Goal: Task Accomplishment & Management: Complete application form

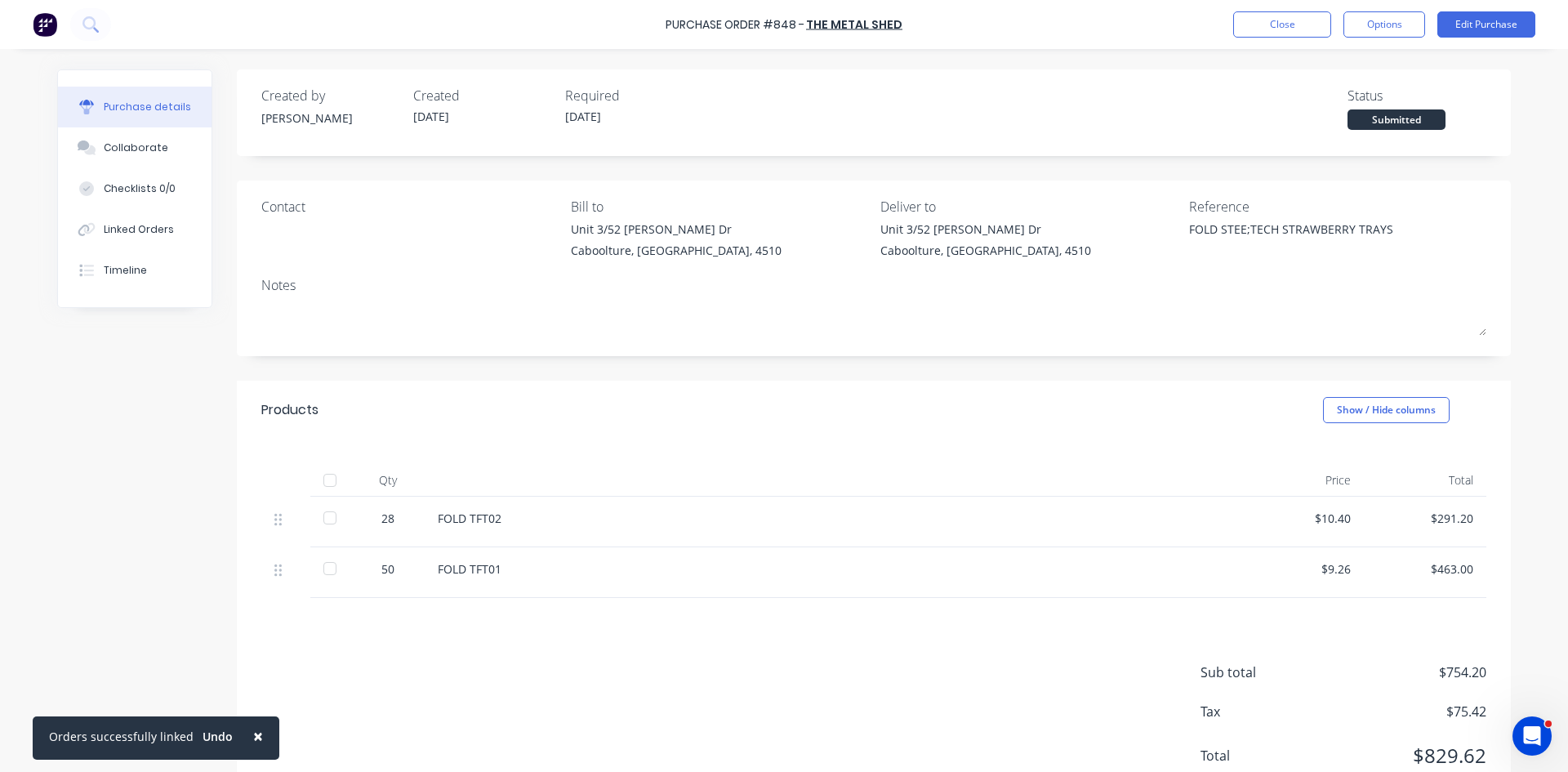
click at [1279, 33] on button "Close" at bounding box center [1281, 24] width 98 height 26
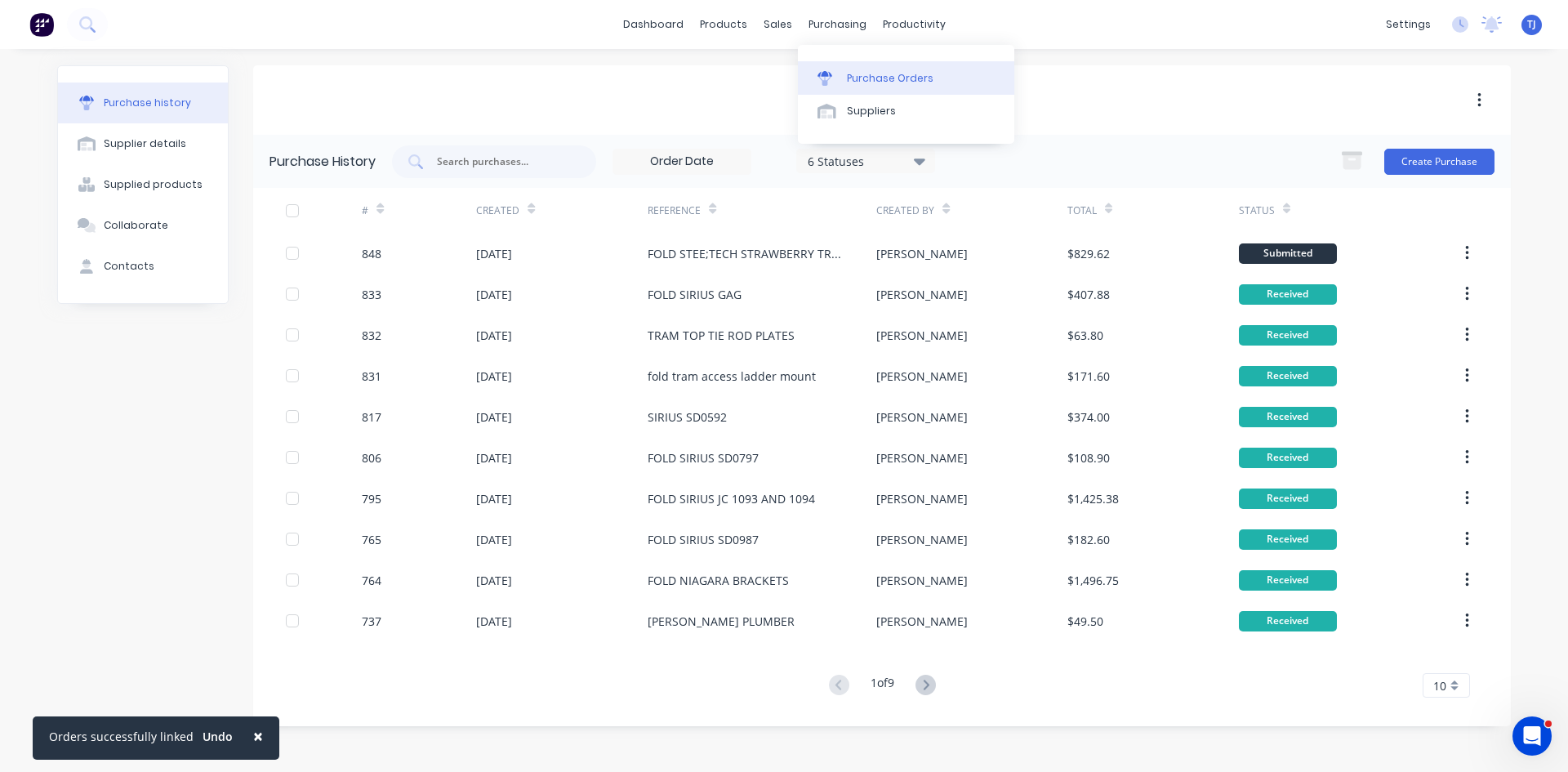
click at [867, 84] on div "Purchase Orders" at bounding box center [889, 77] width 86 height 15
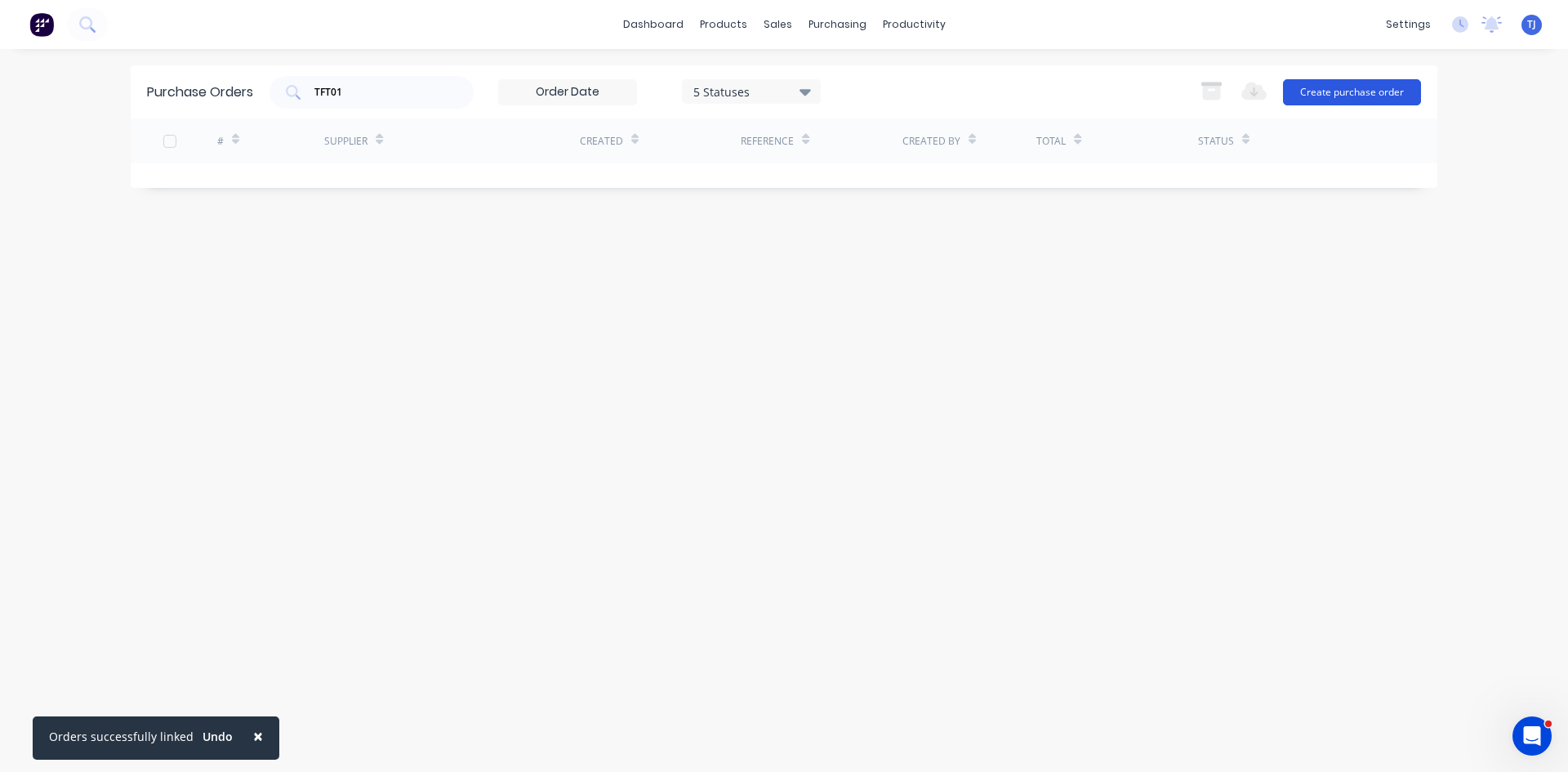
click at [1321, 100] on button "Create purchase order" at bounding box center [1352, 92] width 138 height 26
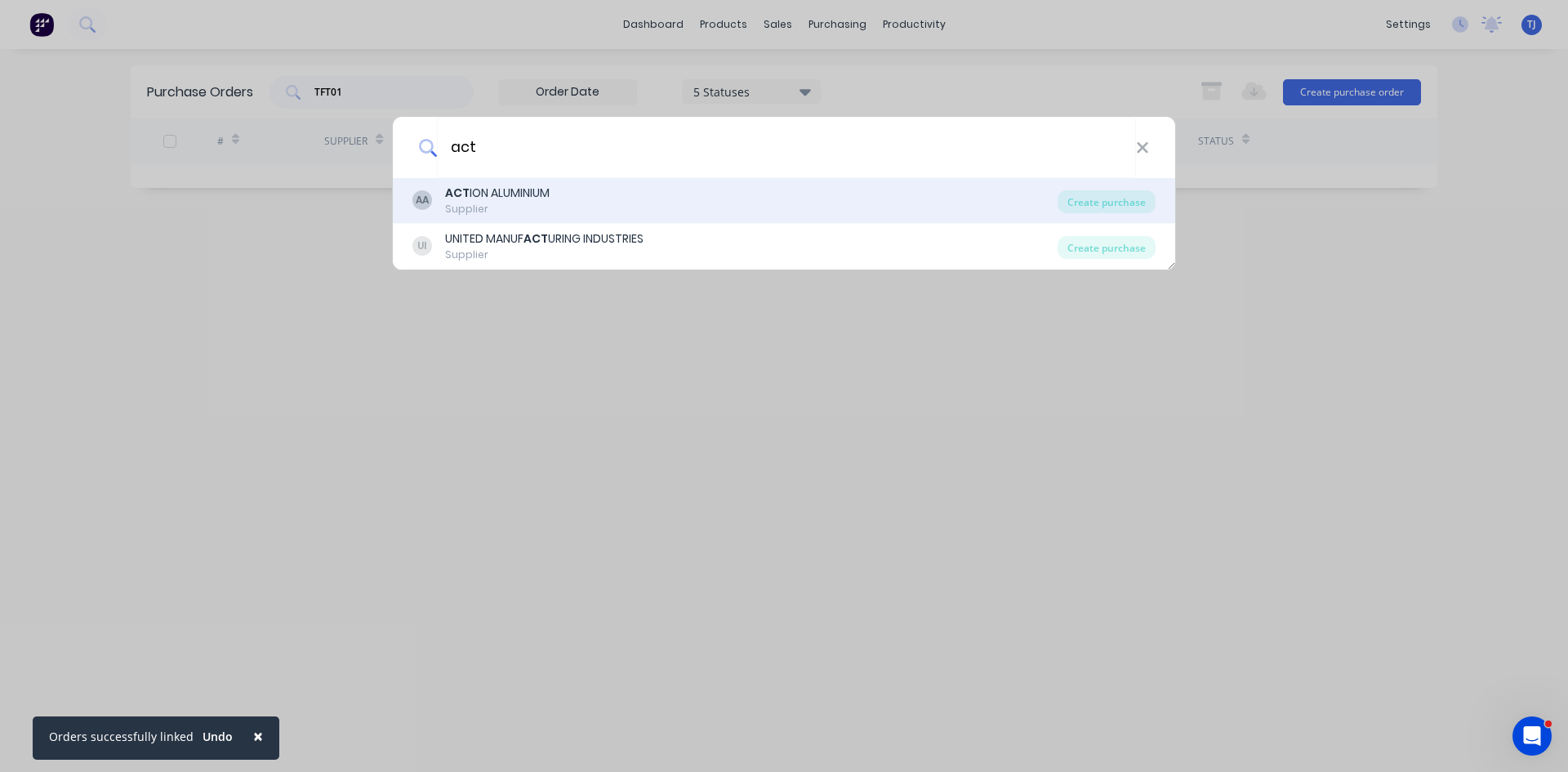
type input "act"
click at [570, 201] on div "AA ACT ION ALUMINIUM Supplier" at bounding box center [735, 201] width 645 height 32
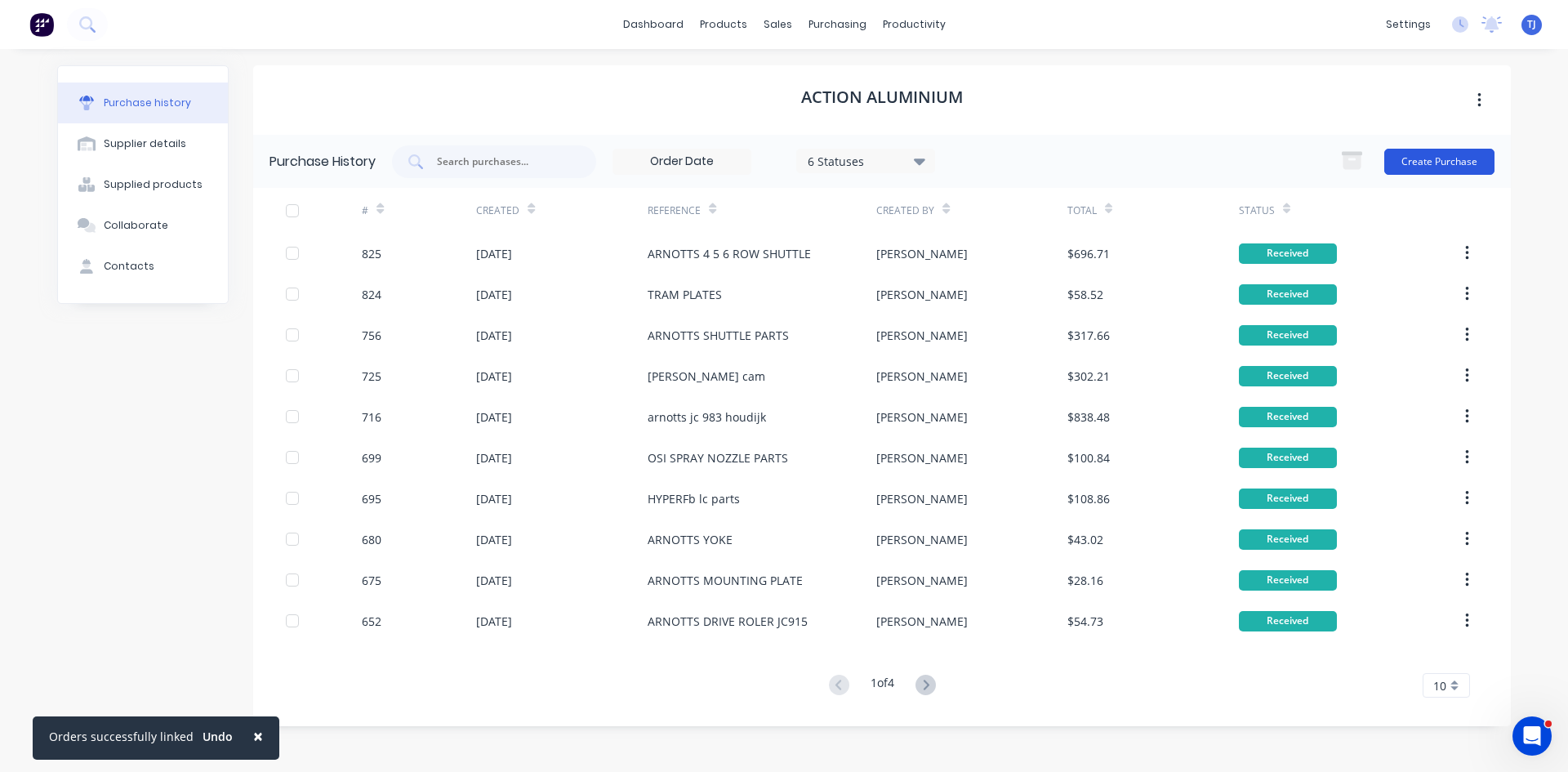
click at [1439, 159] on button "Create Purchase" at bounding box center [1439, 161] width 110 height 26
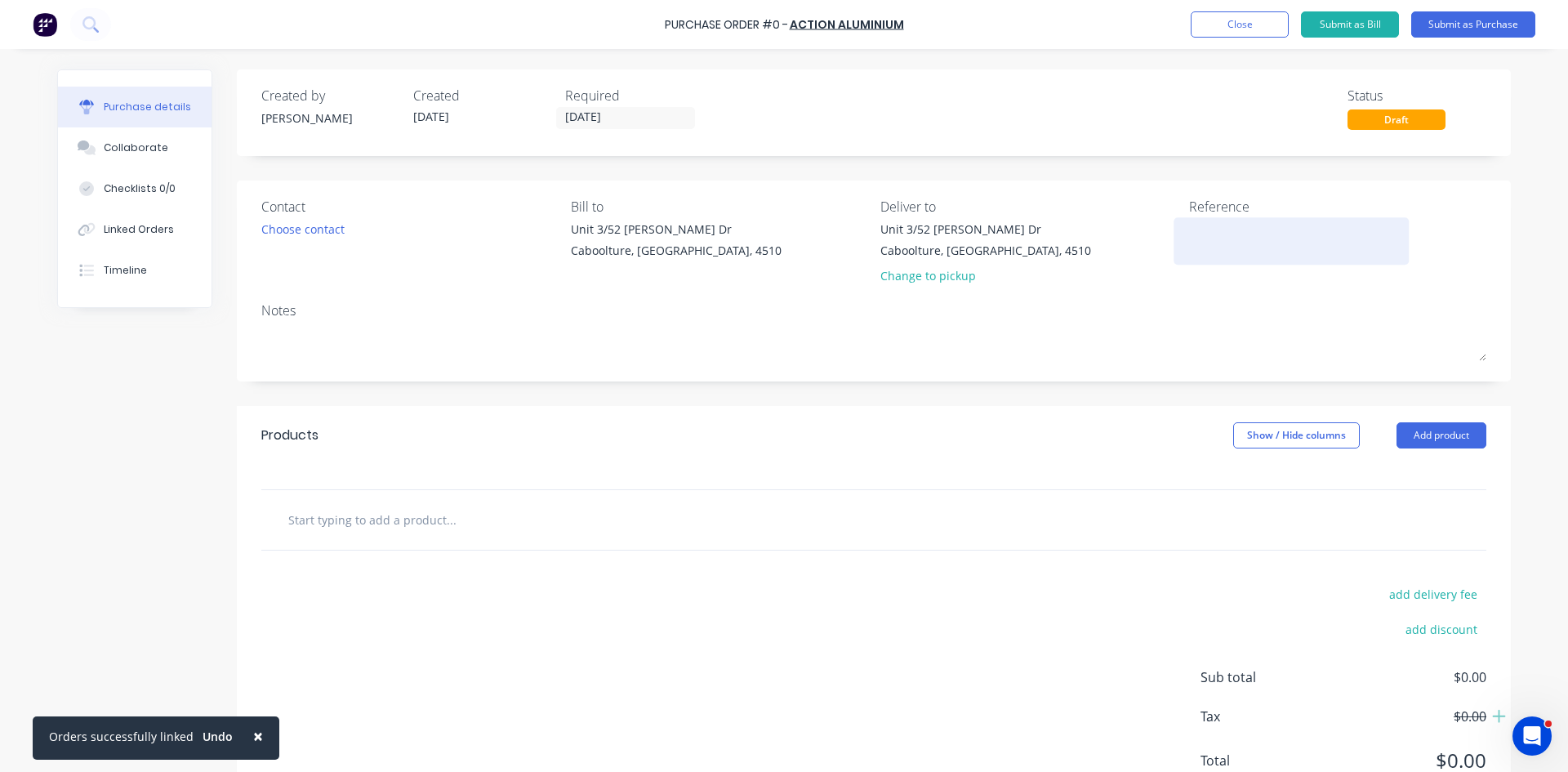
click at [1201, 225] on textarea at bounding box center [1291, 239] width 204 height 37
type textarea "x"
type textarea "a"
type textarea "x"
type textarea "ar"
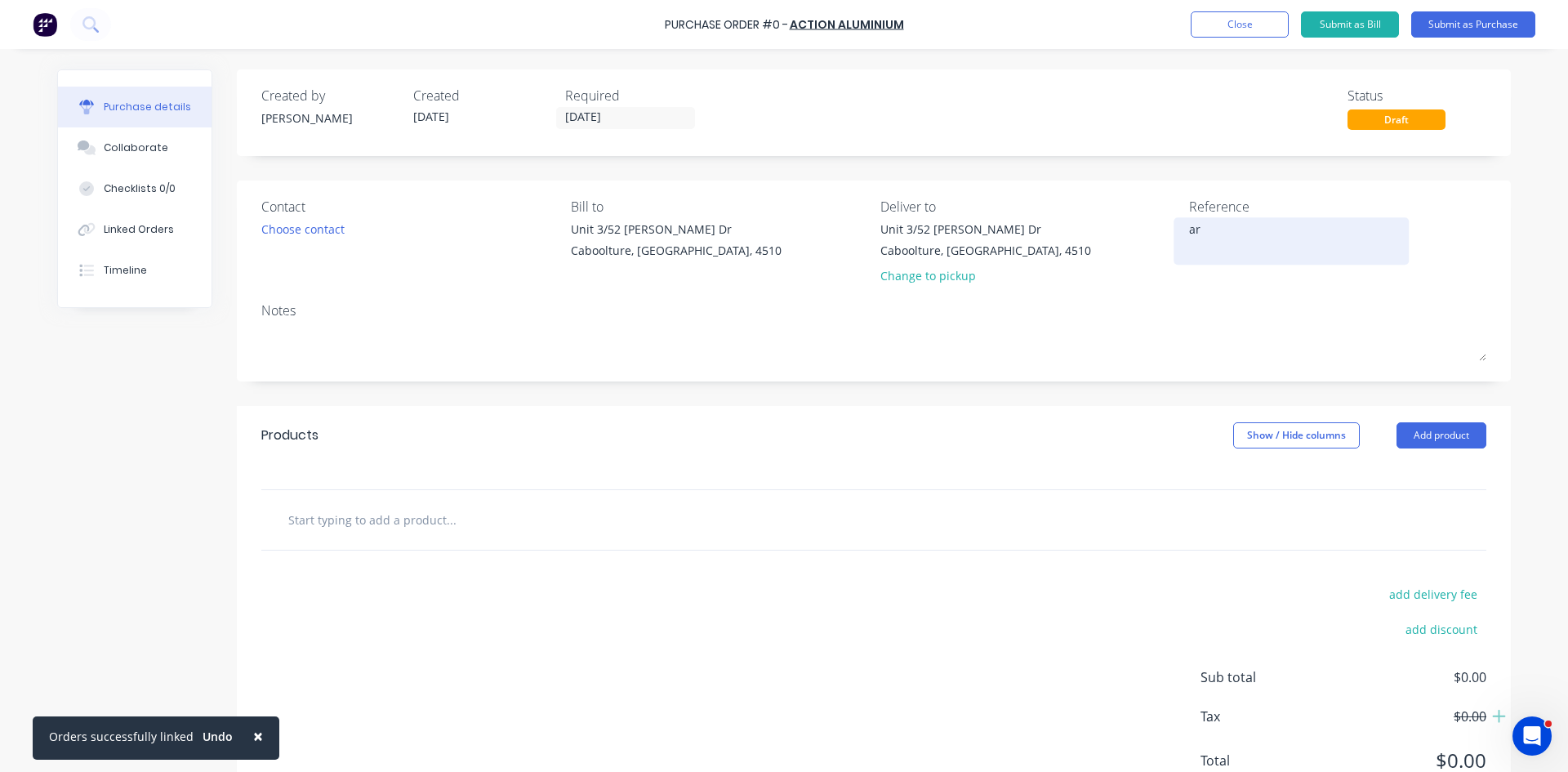
type textarea "x"
type textarea "arn"
type textarea "x"
type textarea "arno"
type textarea "x"
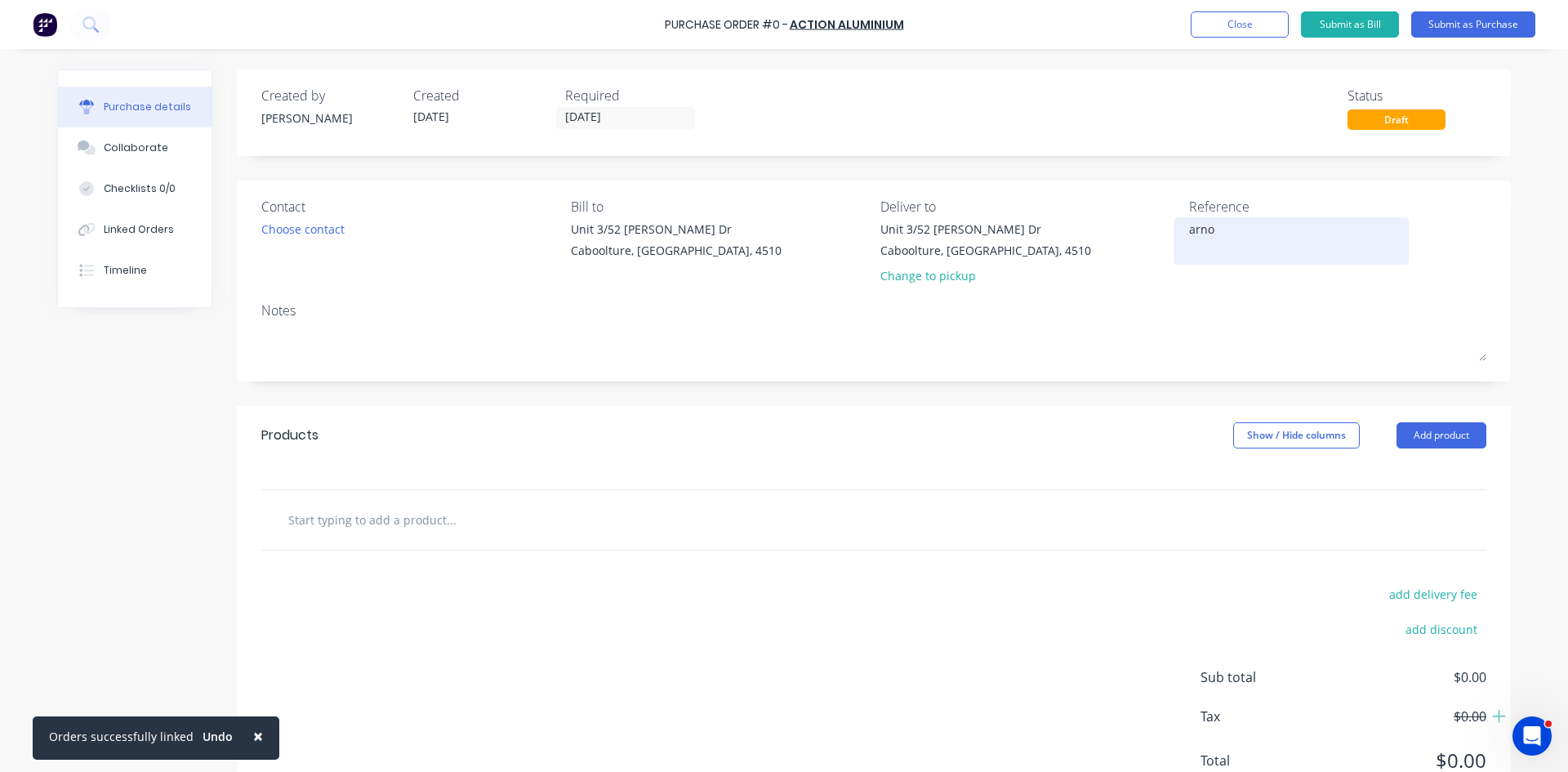
type textarea "[PERSON_NAME]"
type textarea "x"
type textarea "arnott"
type textarea "x"
type textarea "arnotts"
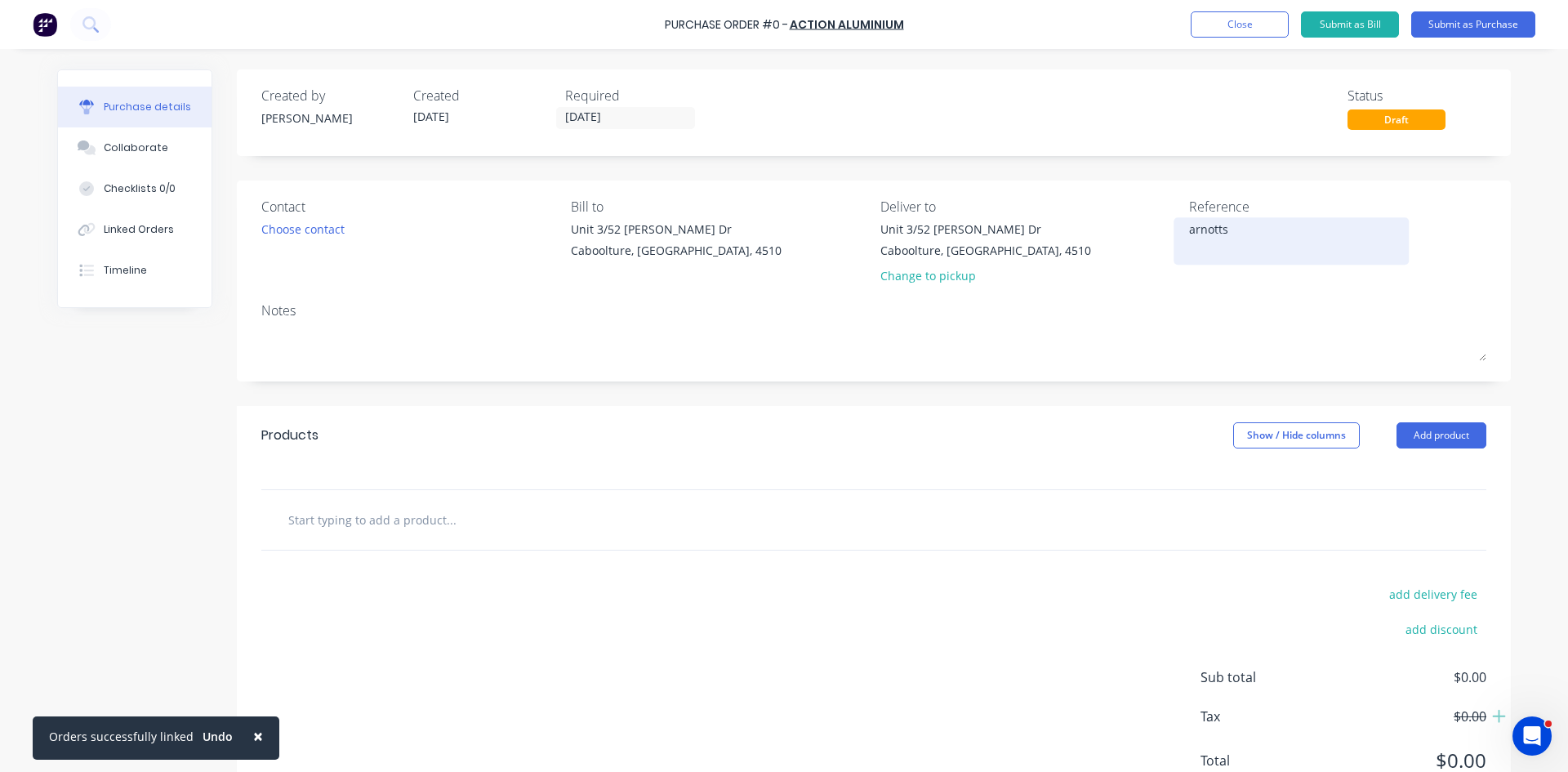
type textarea "x"
type textarea "arnotts"
type textarea "x"
type textarea "arnotts c"
type textarea "x"
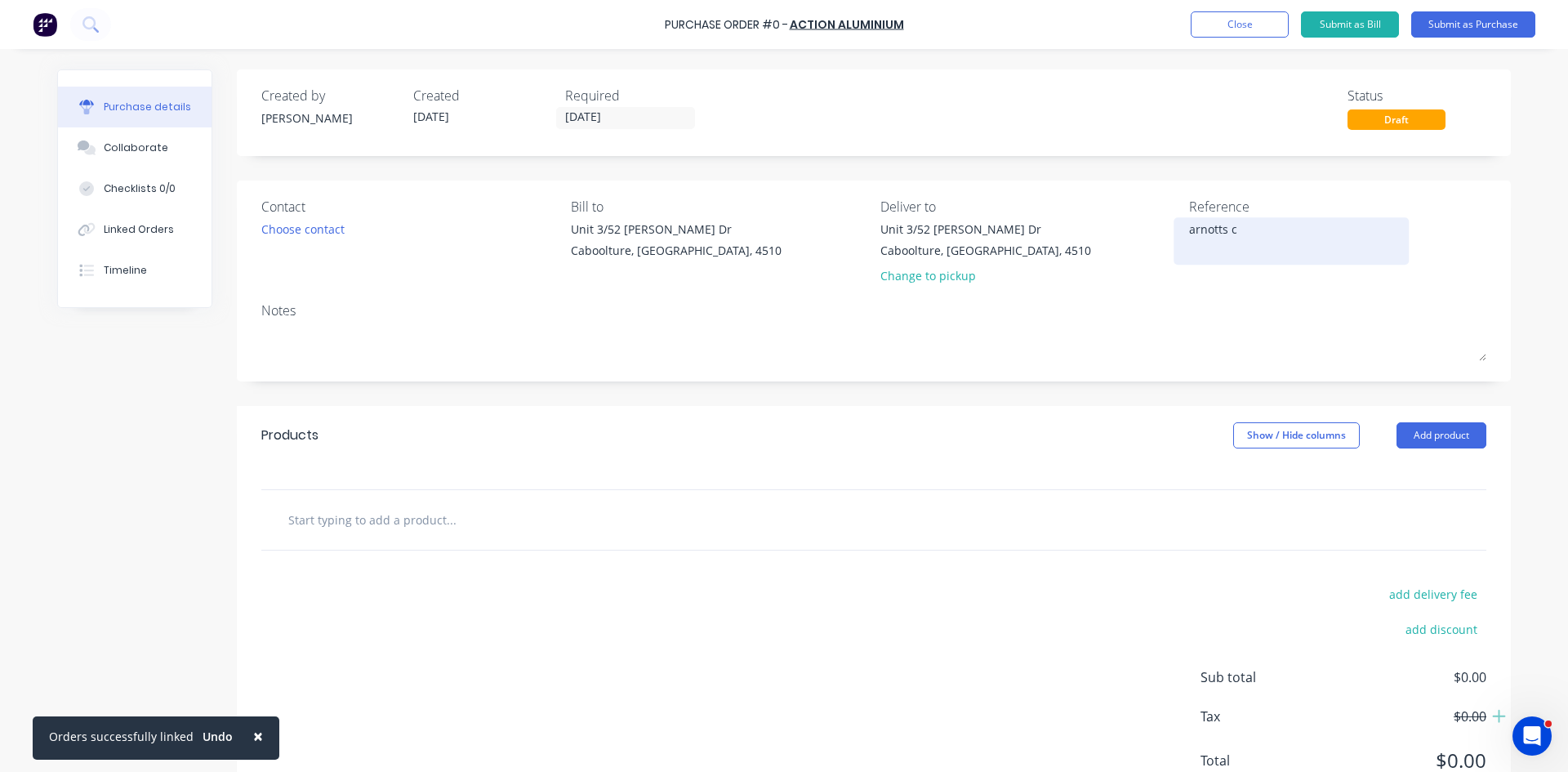
type textarea "arnotts ca"
type textarea "x"
type textarea "arnotts cam"
type textarea "x"
type textarea "arnotts came"
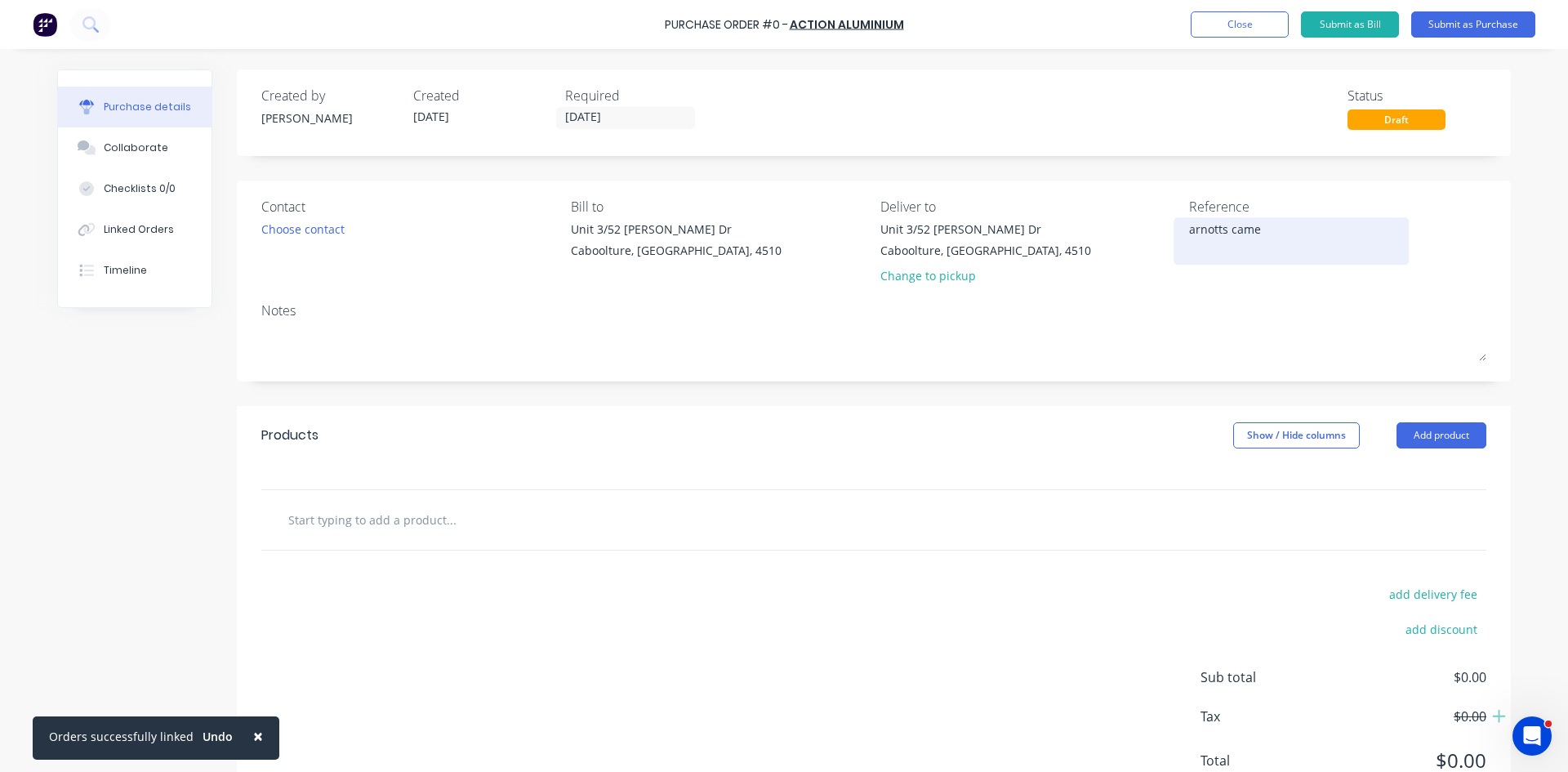
type textarea "x"
type textarea "arnotts camer"
type textarea "x"
type textarea "arnotts camera"
type textarea "x"
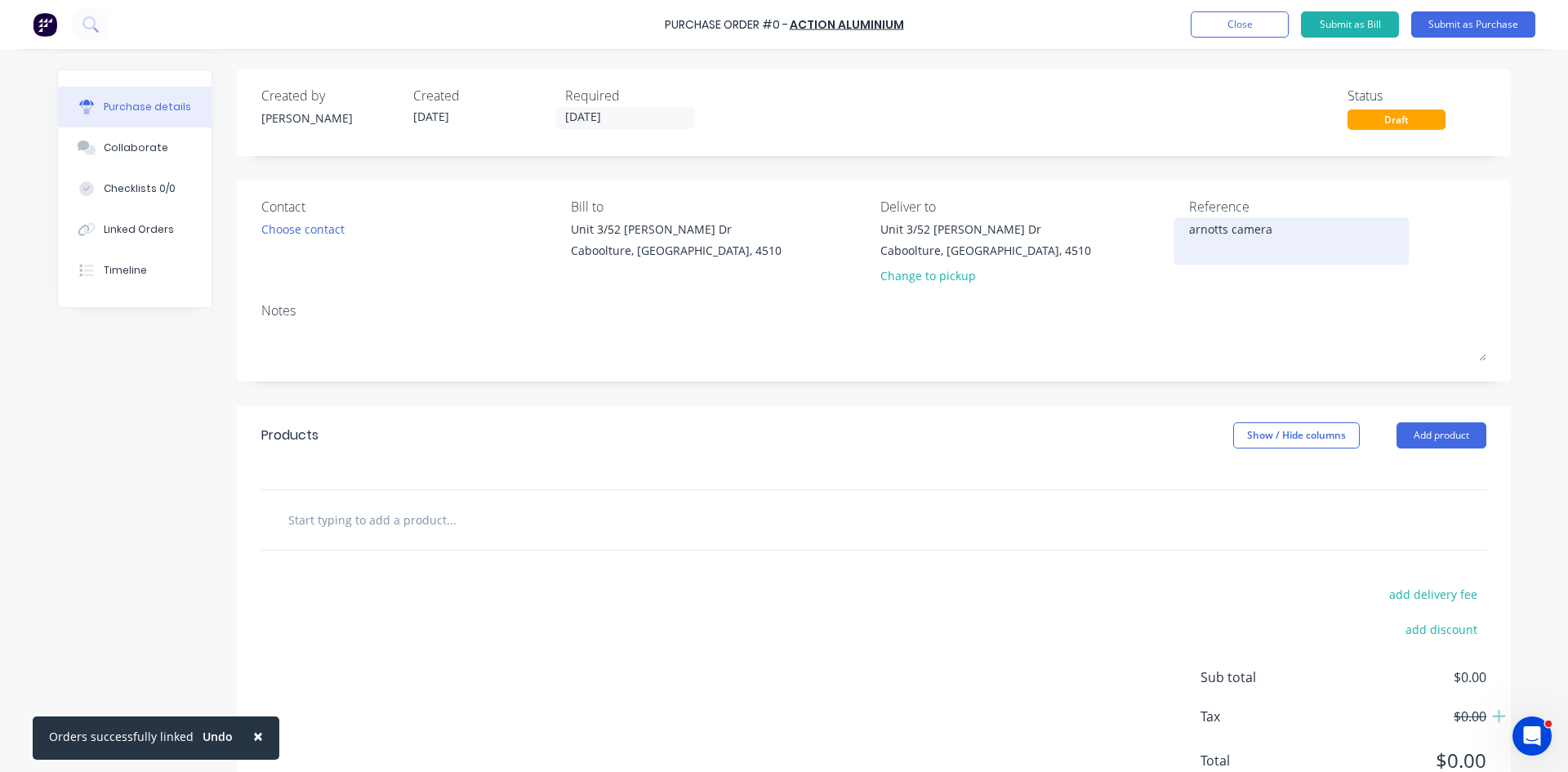
type textarea "arnotts camera"
type textarea "x"
type textarea "arnotts camera j"
type textarea "x"
type textarea "arnotts camera ji"
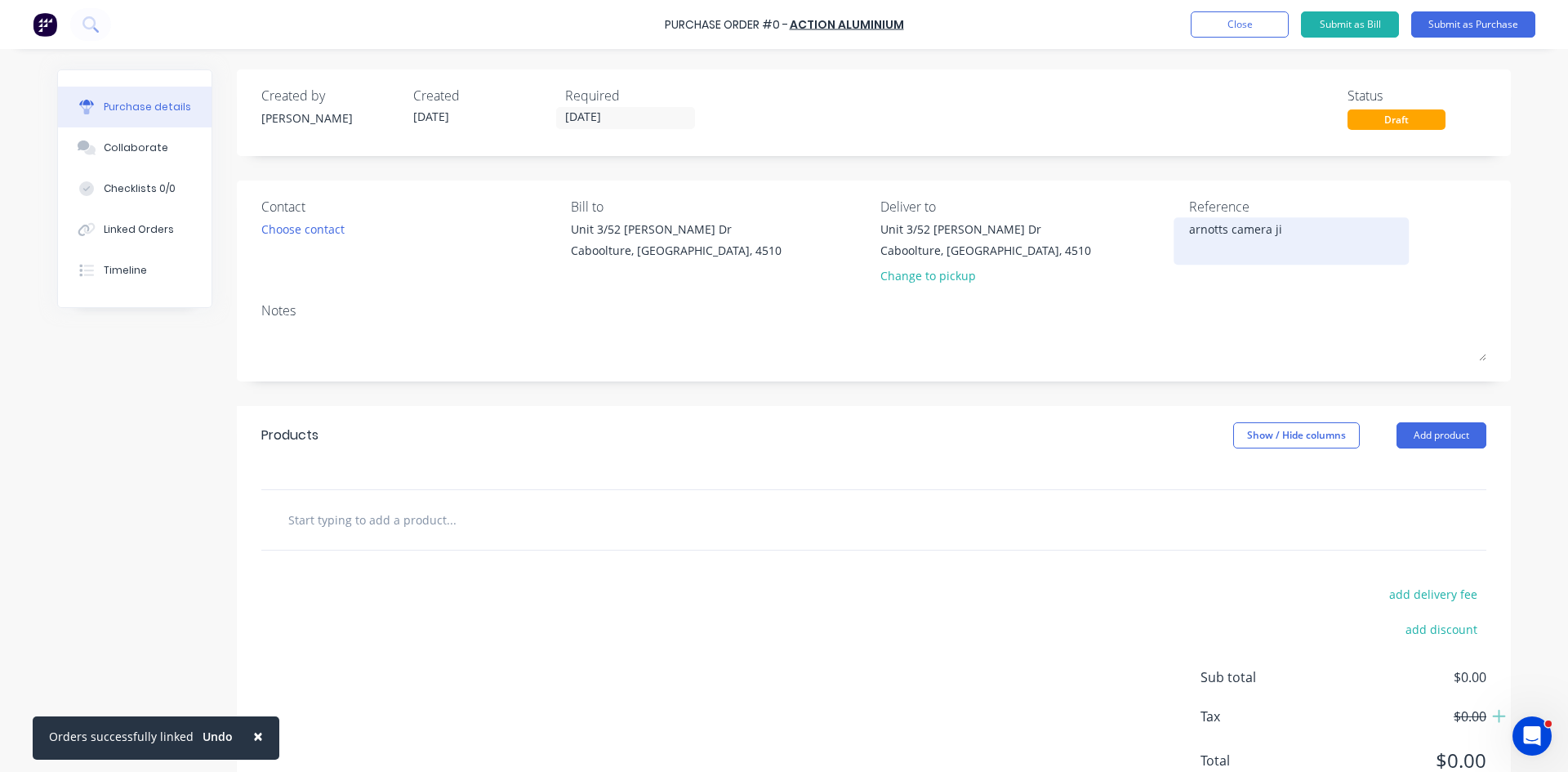
type textarea "x"
type textarea "arnotts camera jig"
type textarea "x"
type textarea "arnotts camera jig"
click at [1449, 433] on button "Add product" at bounding box center [1441, 435] width 90 height 26
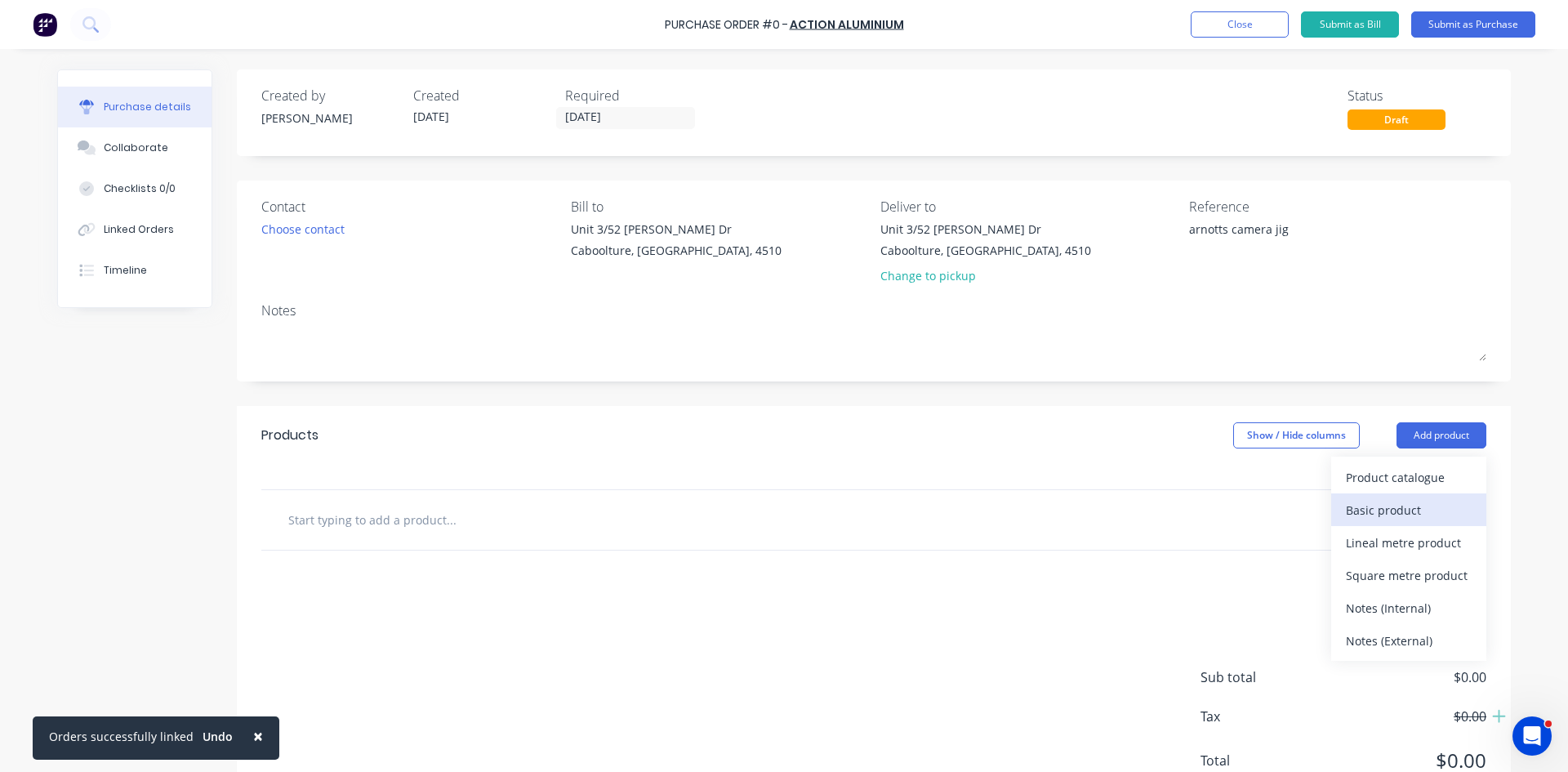
click at [1415, 510] on div "Basic product" at bounding box center [1408, 510] width 126 height 23
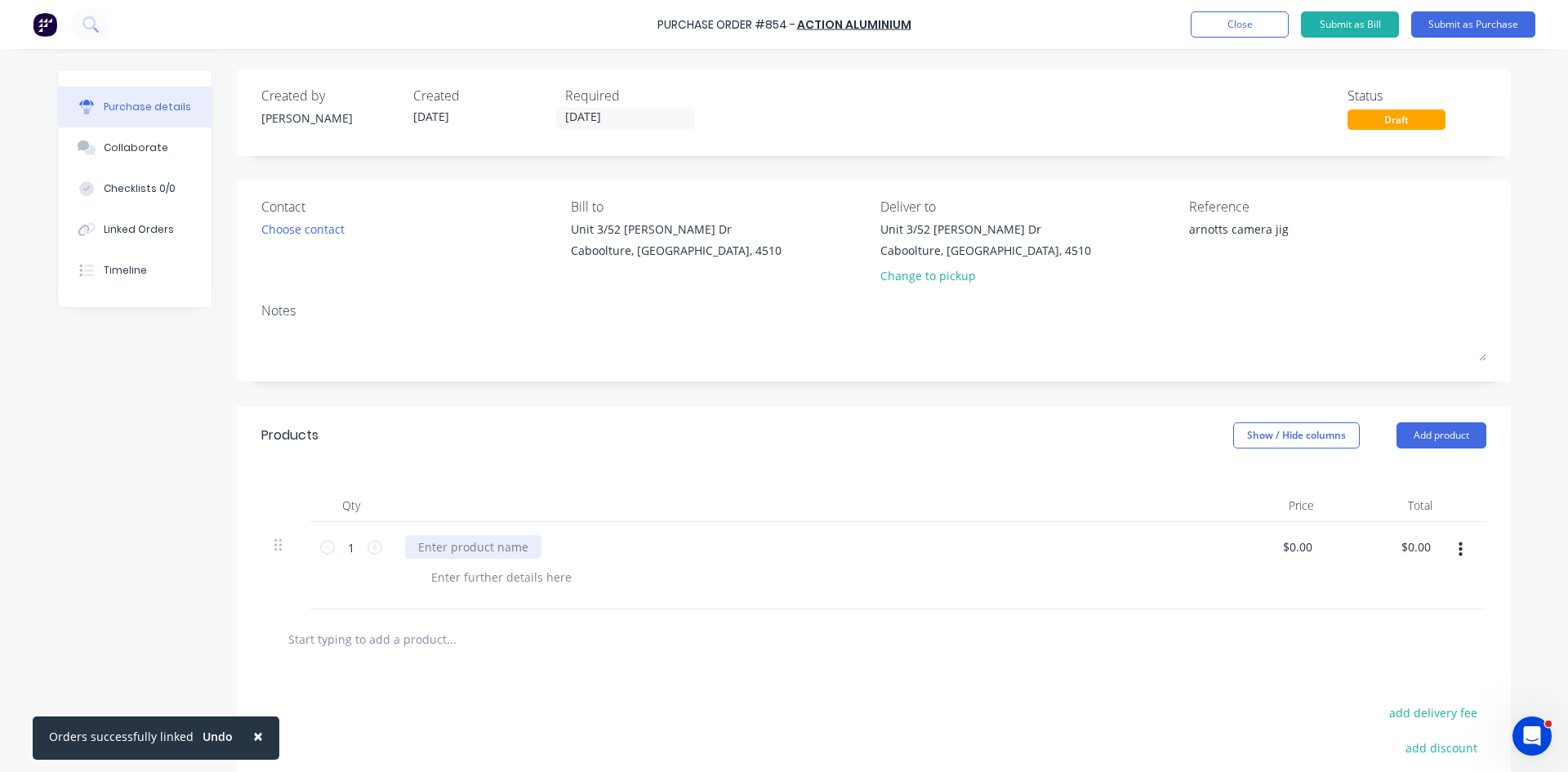
type textarea "x"
click at [468, 541] on div at bounding box center [473, 546] width 137 height 23
type textarea "x"
type input "0"
type input "108.37"
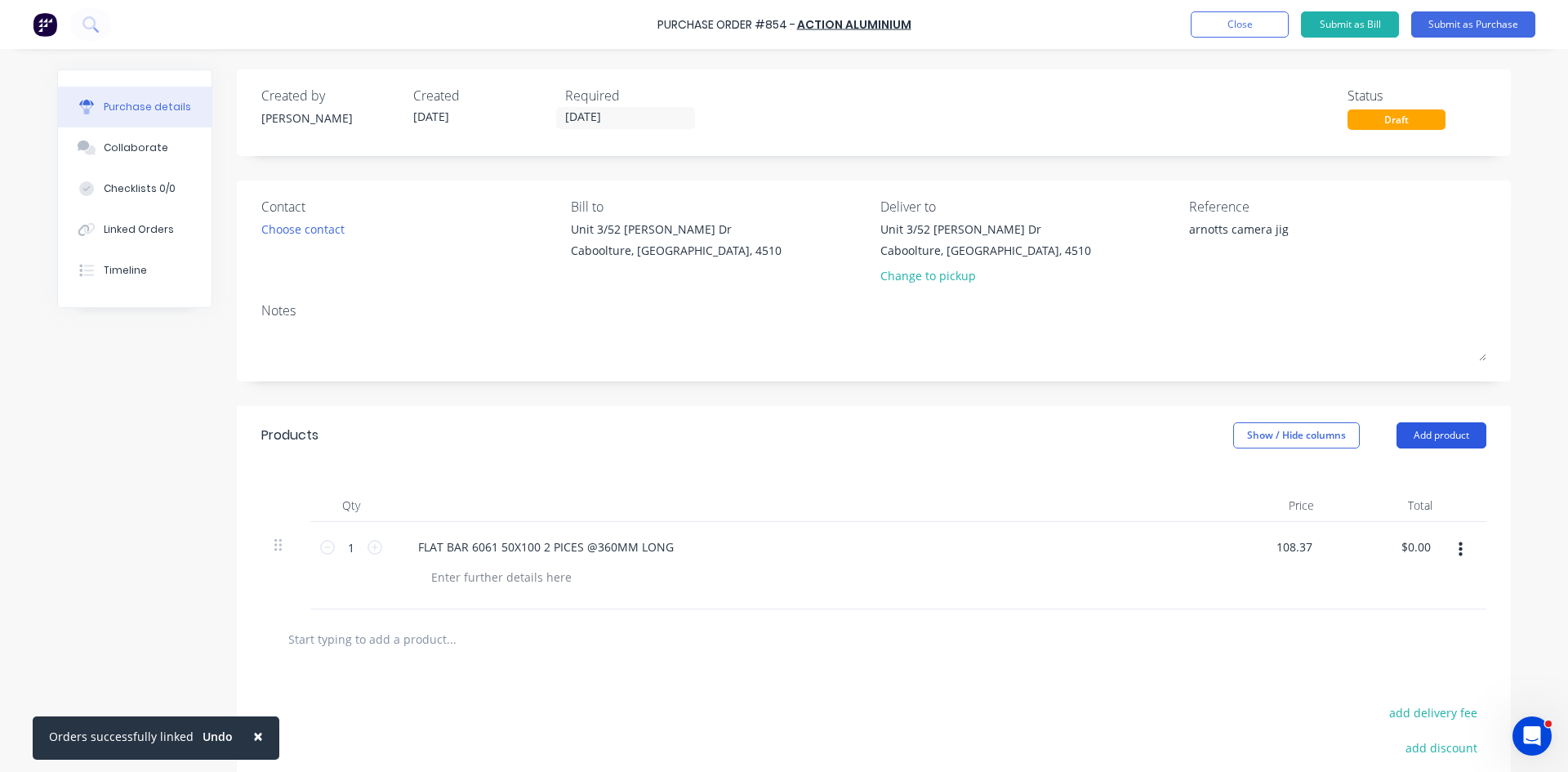
type textarea "x"
type input "$108.37"
click at [1441, 434] on button "Add product" at bounding box center [1441, 435] width 90 height 26
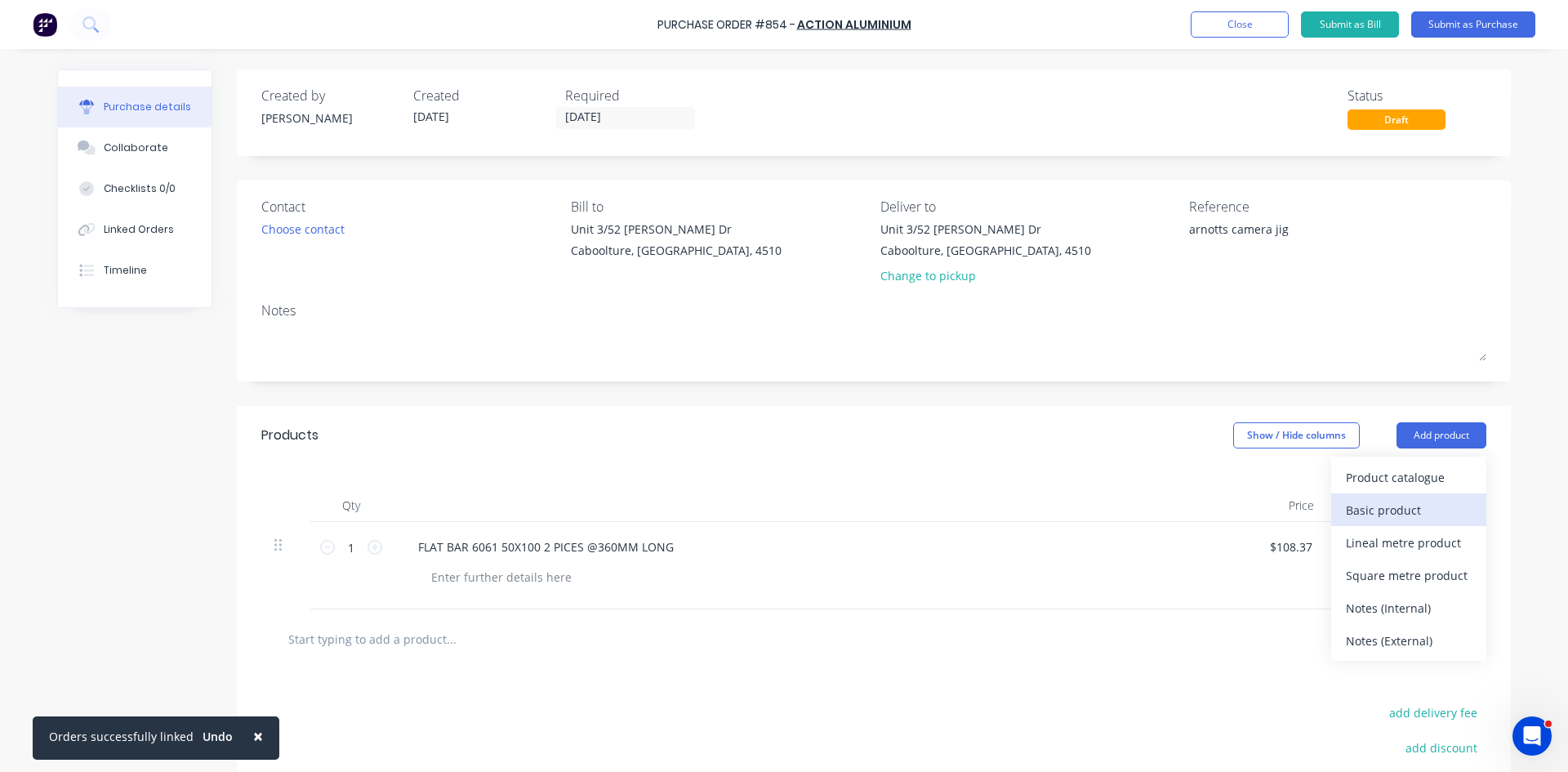
click at [1411, 510] on div "Basic product" at bounding box center [1408, 510] width 126 height 23
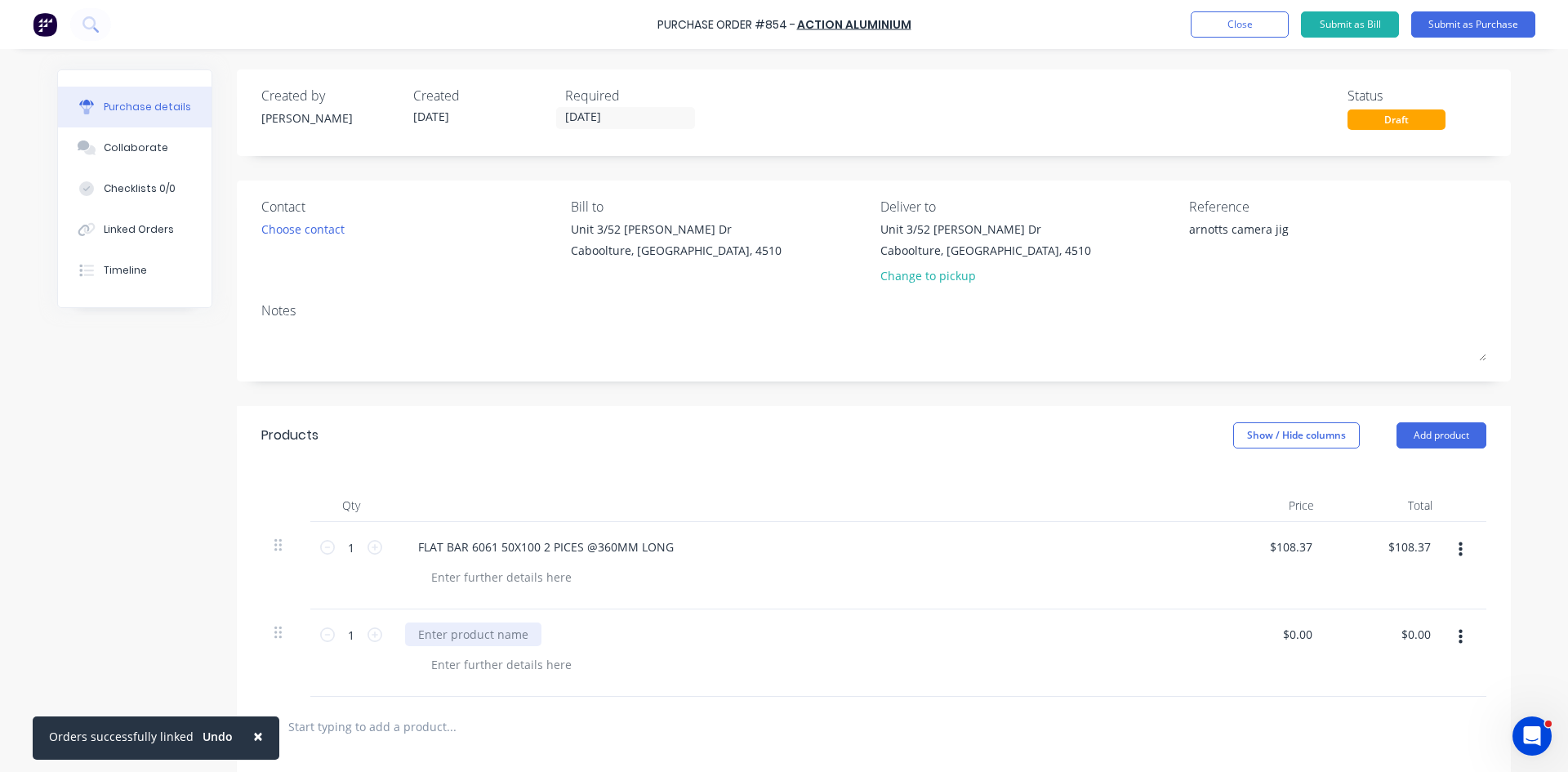
type textarea "x"
click at [462, 637] on div at bounding box center [473, 633] width 137 height 23
type textarea "x"
type input "0"
type input "67.45"
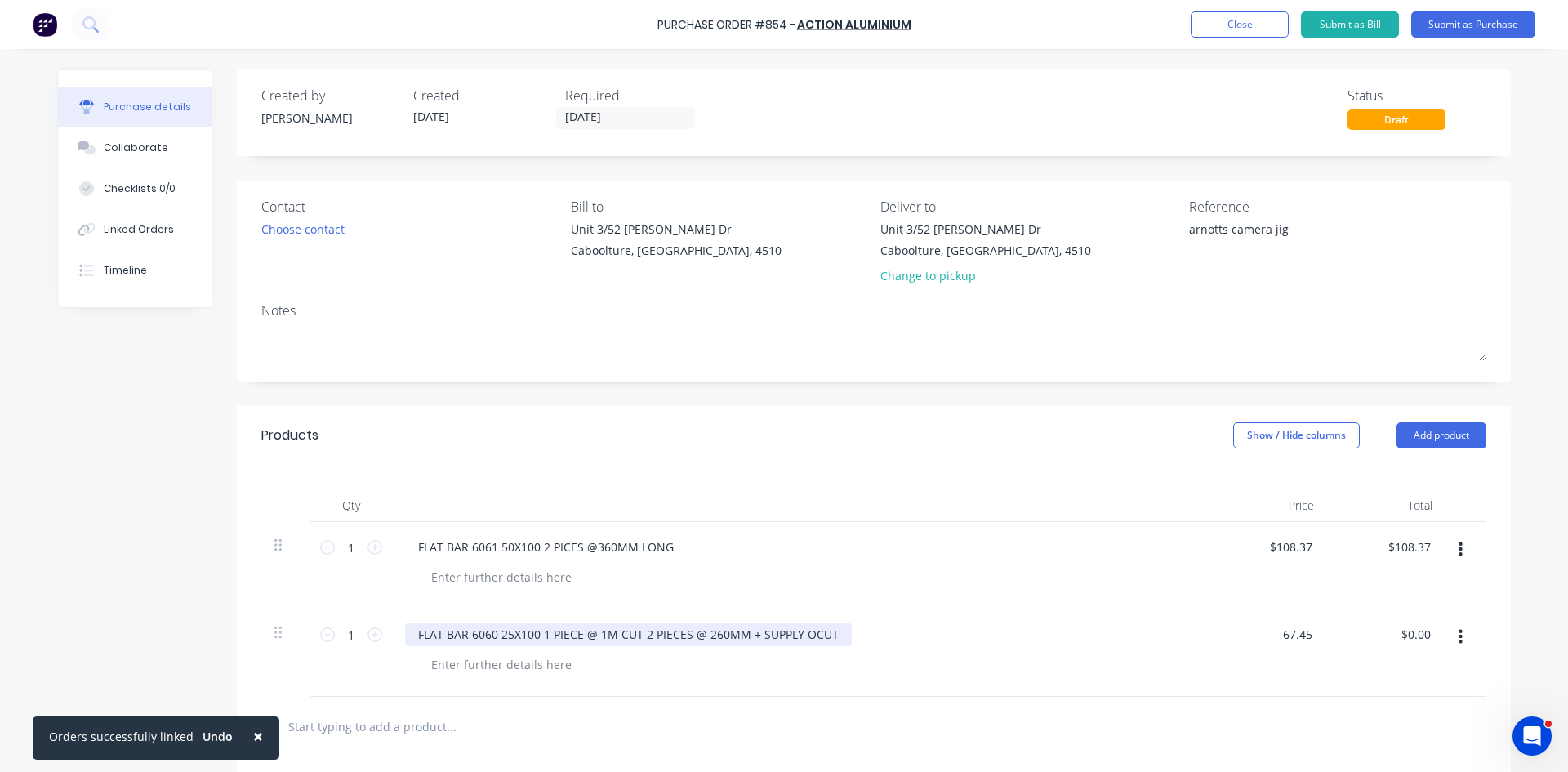
type textarea "x"
type input "$67.45"
type input "67.45"
type textarea "x"
type input "$67.45"
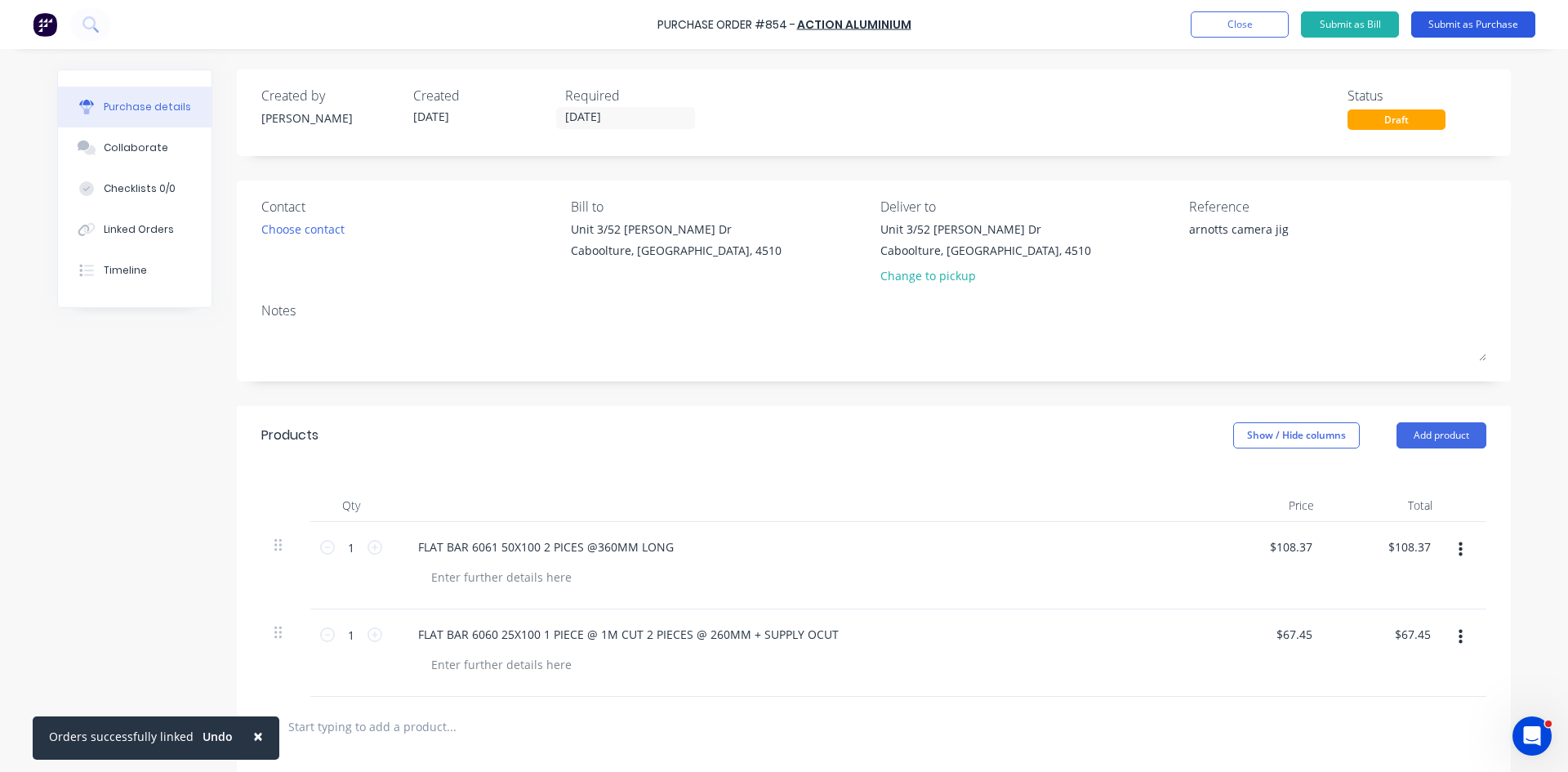
click at [1486, 20] on button "Submit as Purchase" at bounding box center [1473, 24] width 124 height 26
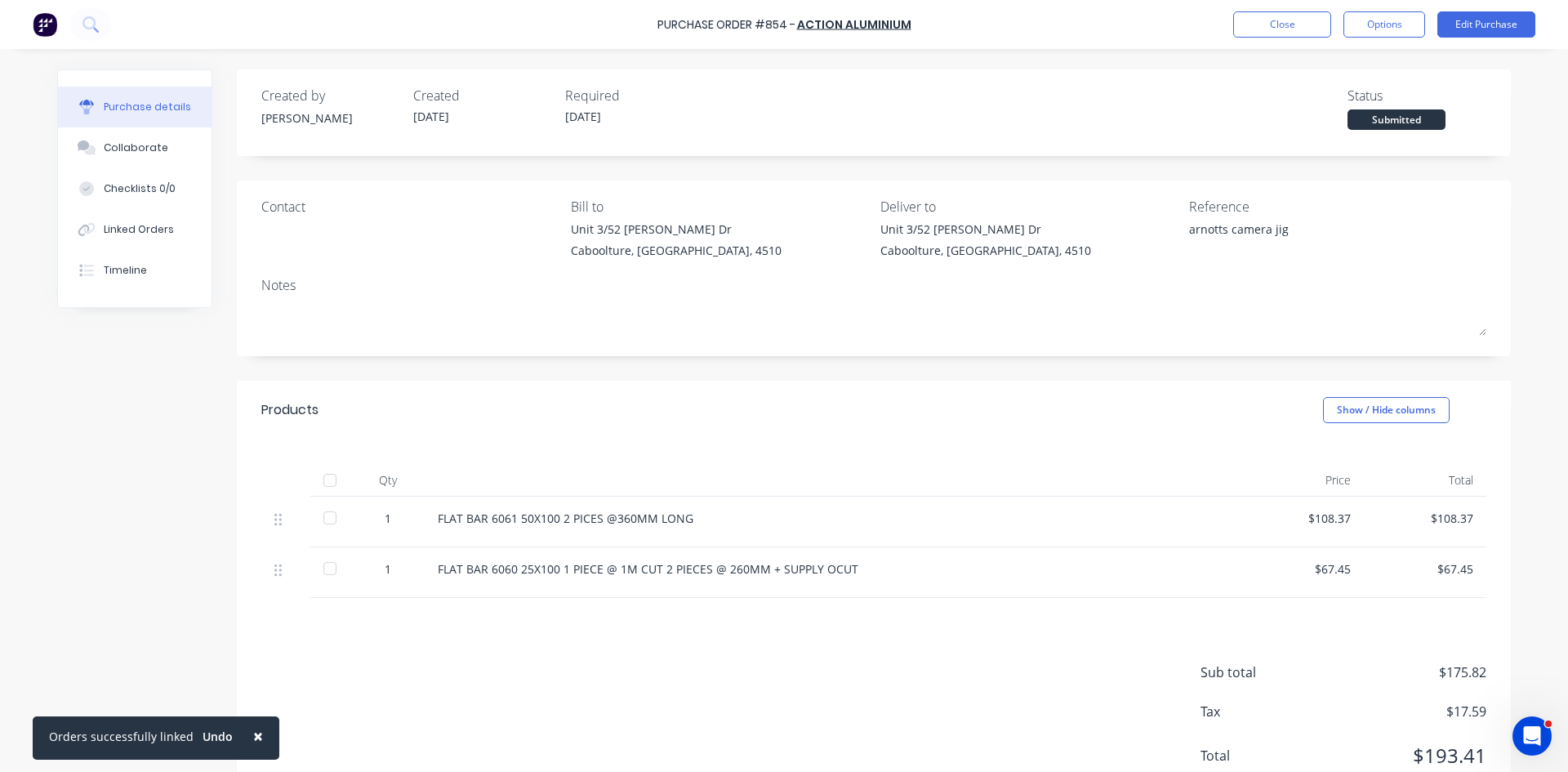
click at [321, 487] on div at bounding box center [330, 480] width 33 height 33
type textarea "x"
click at [135, 228] on div "Linked Orders" at bounding box center [138, 229] width 71 height 15
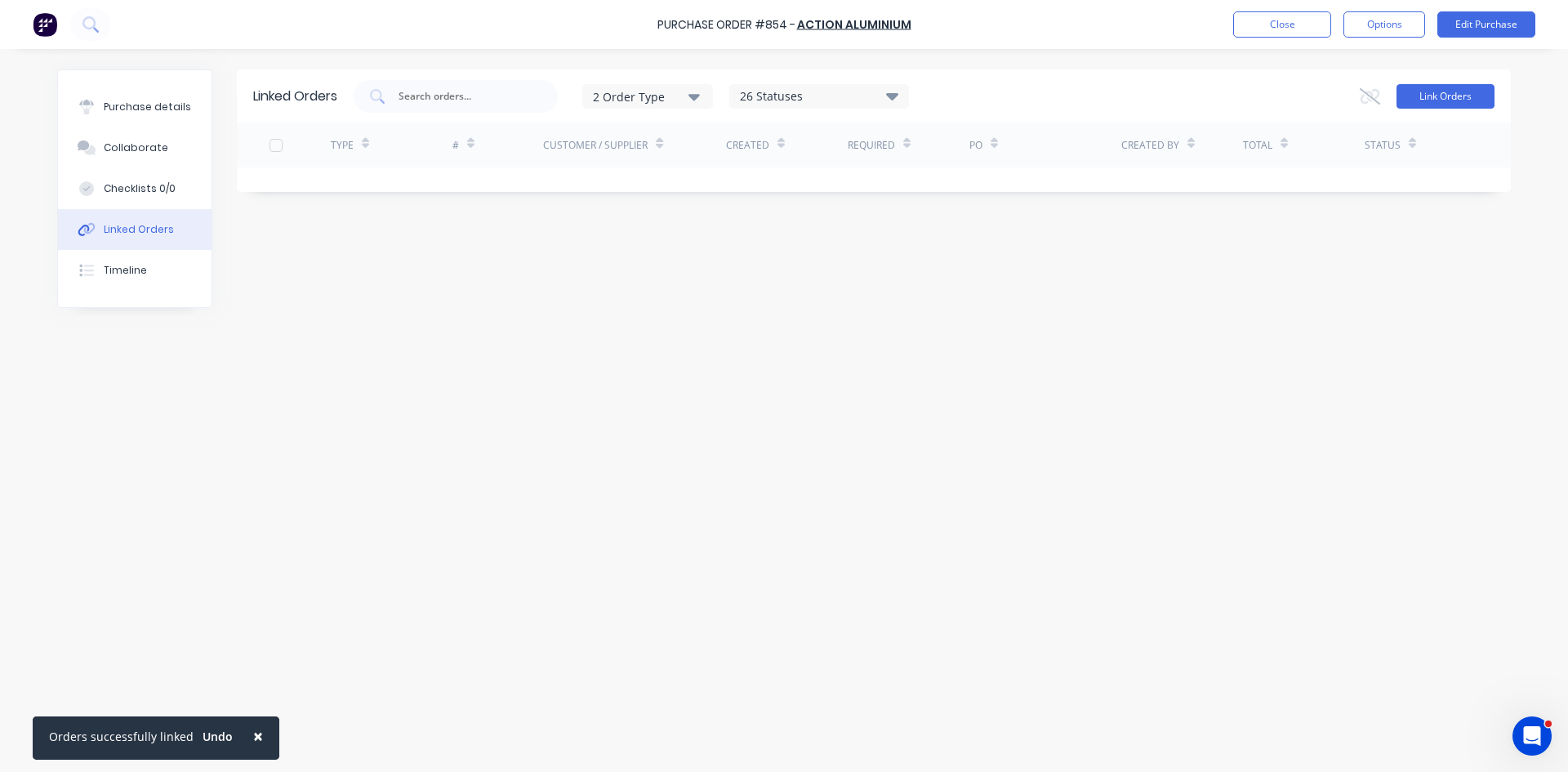
click at [1449, 91] on button "Link Orders" at bounding box center [1445, 96] width 98 height 24
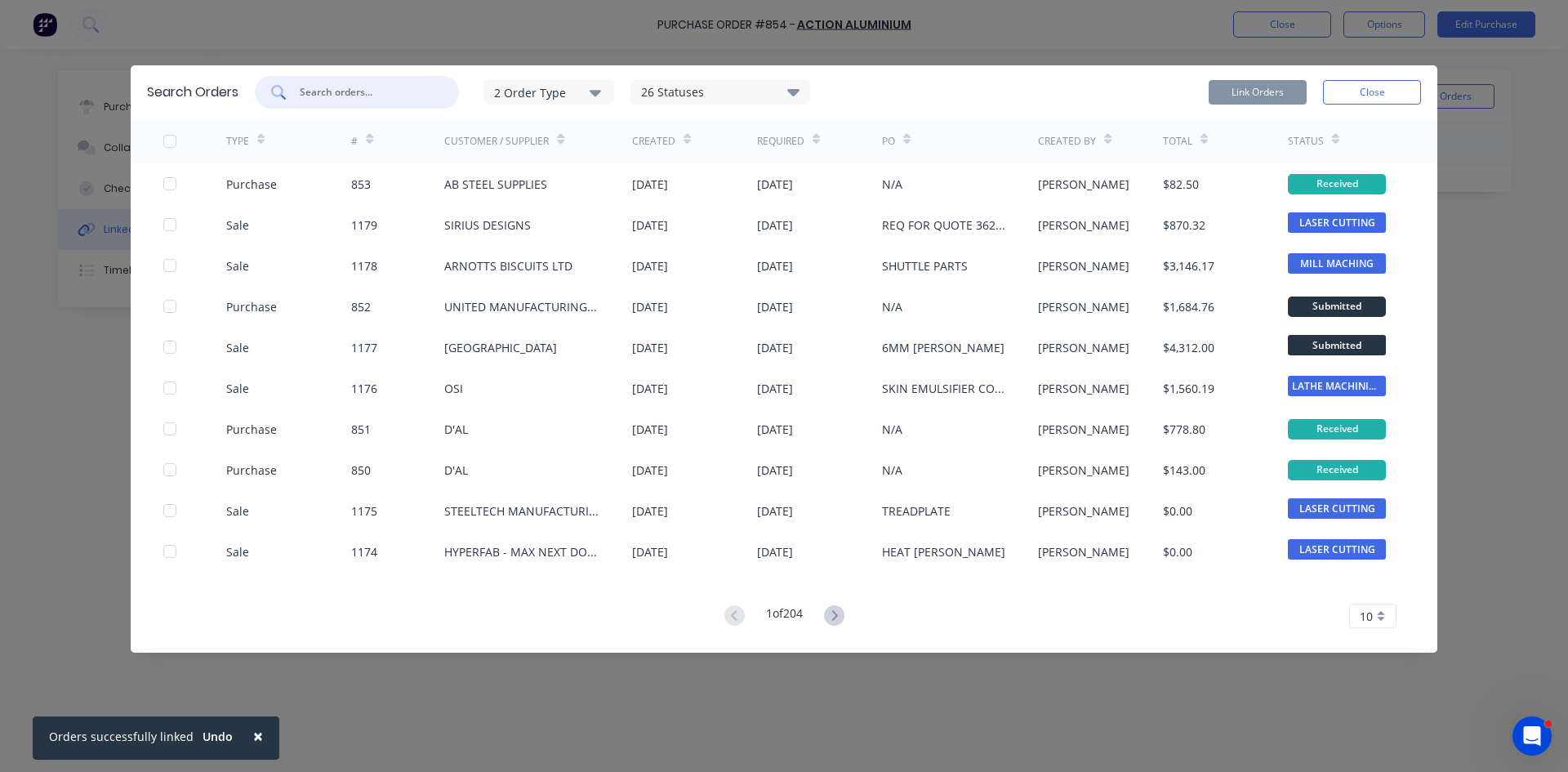
click at [340, 84] on input "text" at bounding box center [366, 92] width 136 height 16
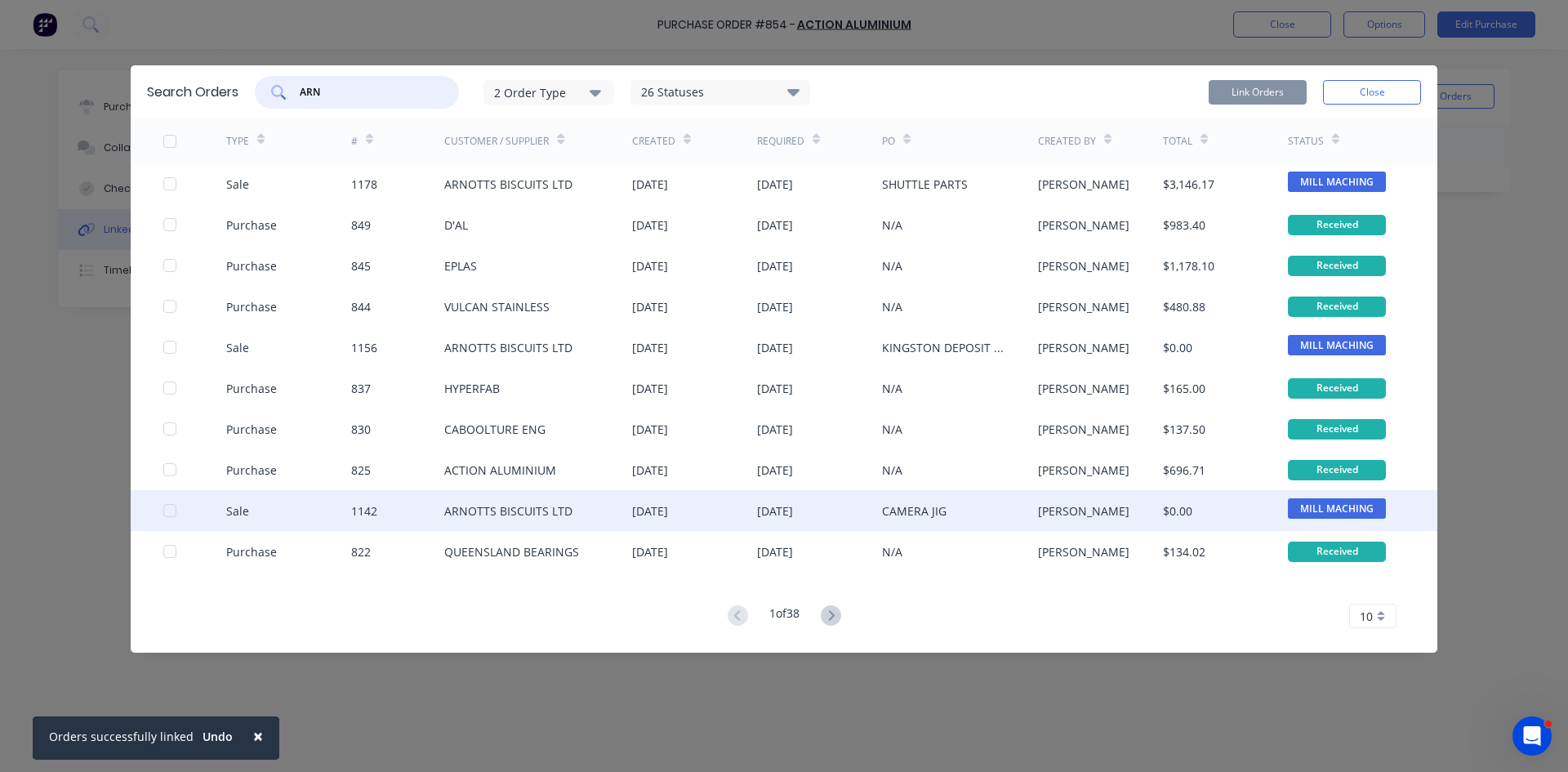
click at [164, 515] on div at bounding box center [170, 510] width 33 height 33
type input "ARN"
click at [1269, 95] on button "Link Orders" at bounding box center [1257, 92] width 98 height 24
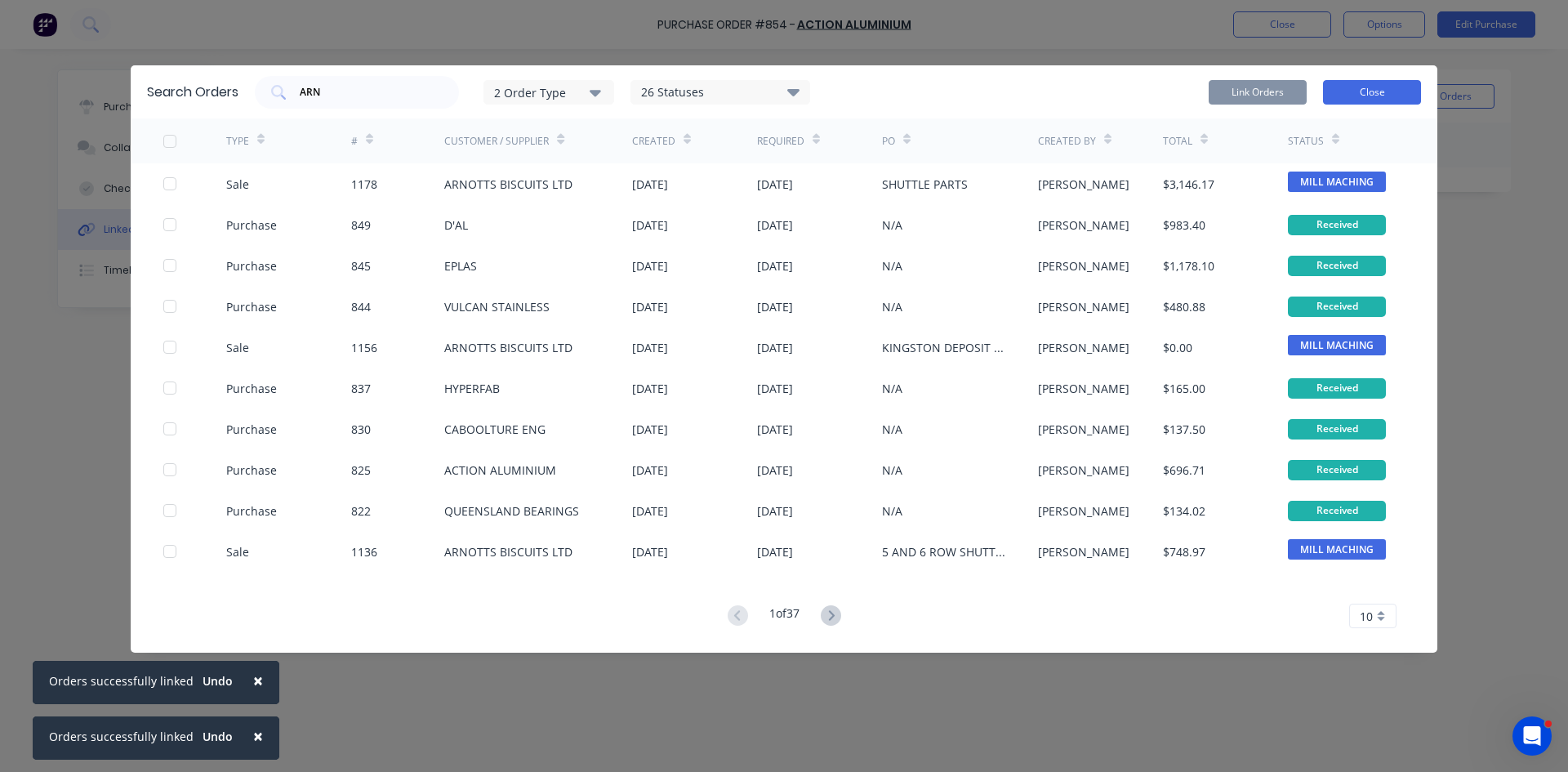
click at [1351, 102] on button "Close" at bounding box center [1371, 92] width 98 height 24
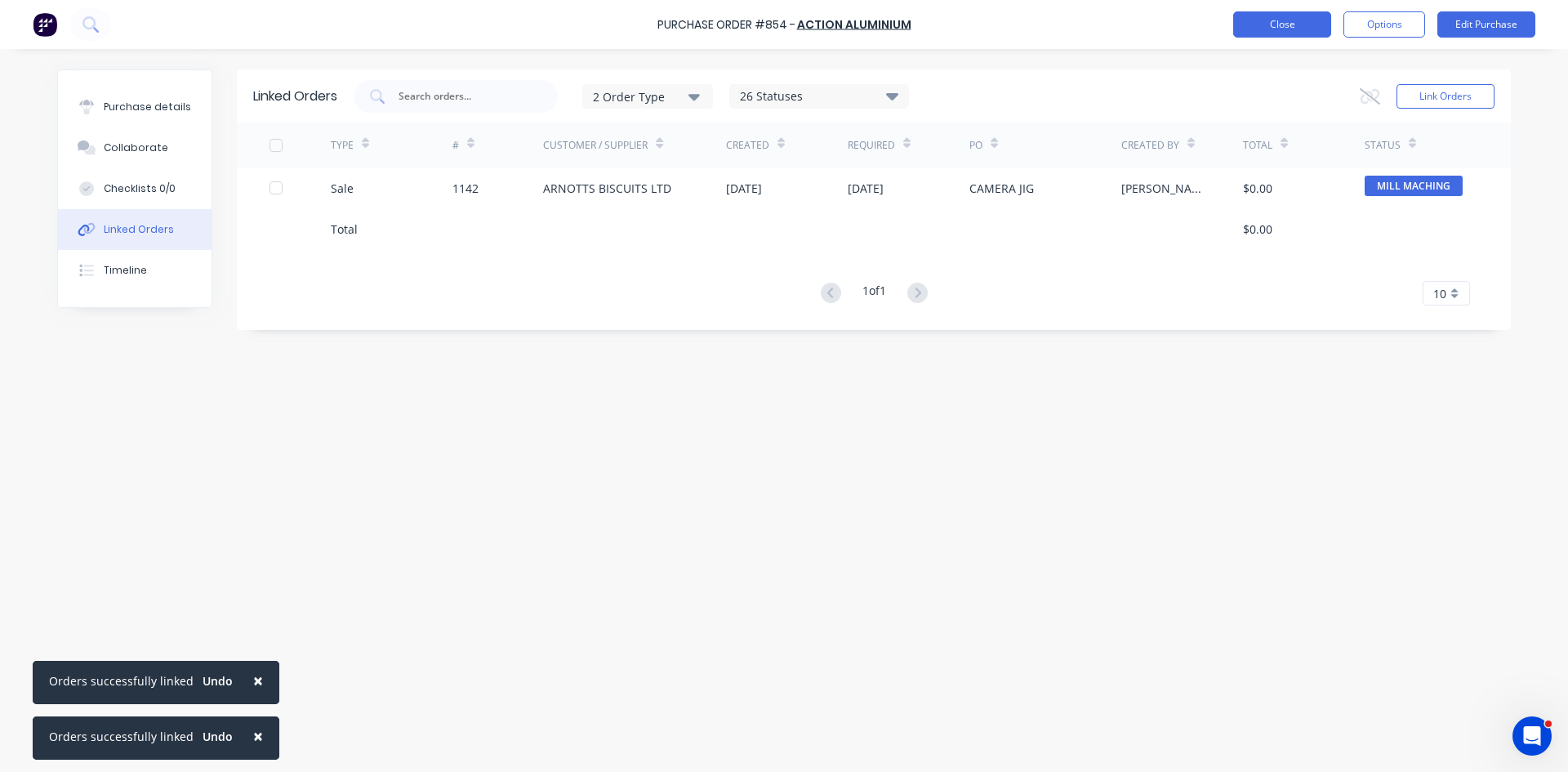
click at [1250, 28] on button "Close" at bounding box center [1281, 24] width 98 height 26
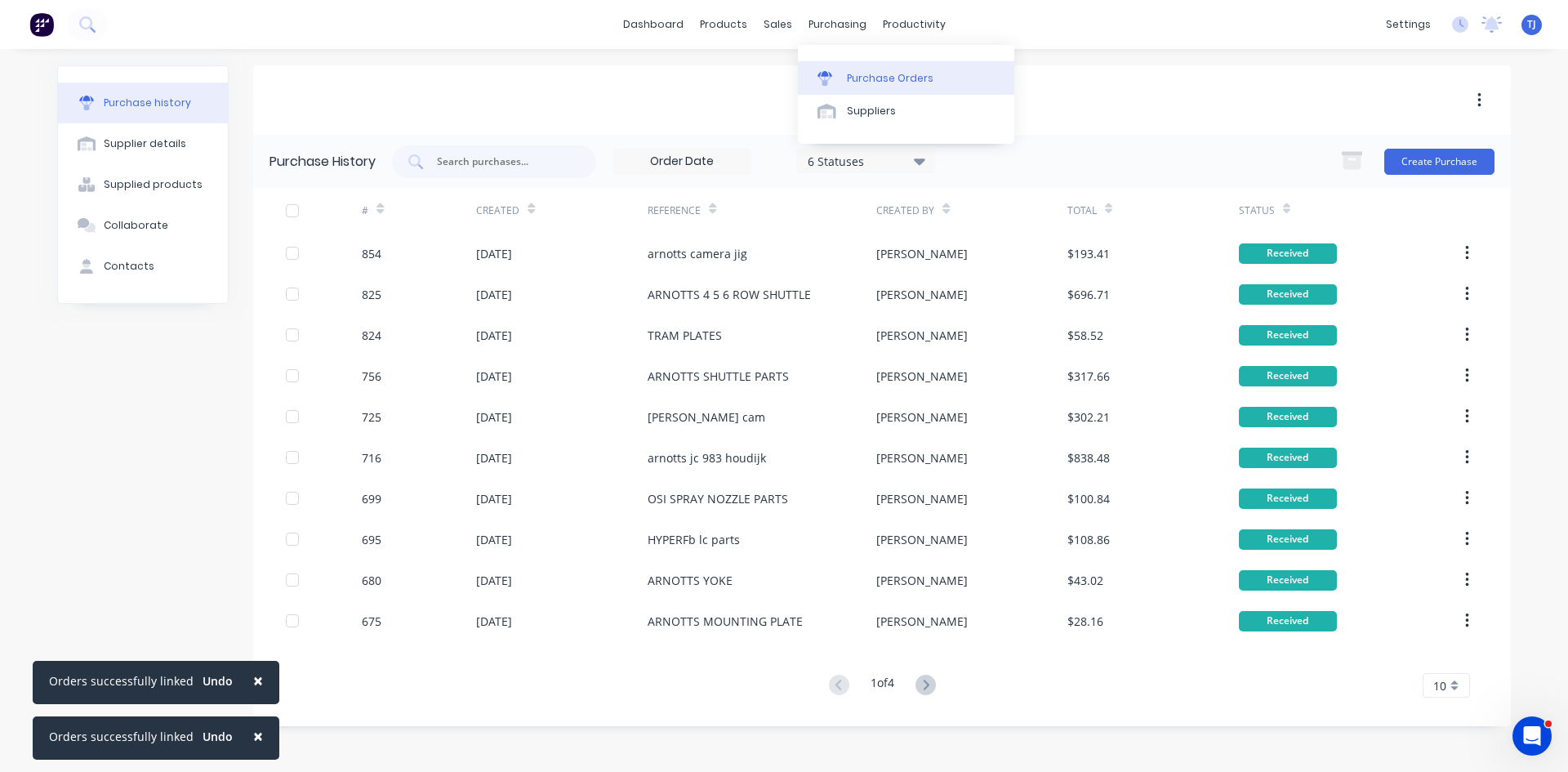
click at [870, 86] on link "Purchase Orders" at bounding box center [906, 77] width 216 height 33
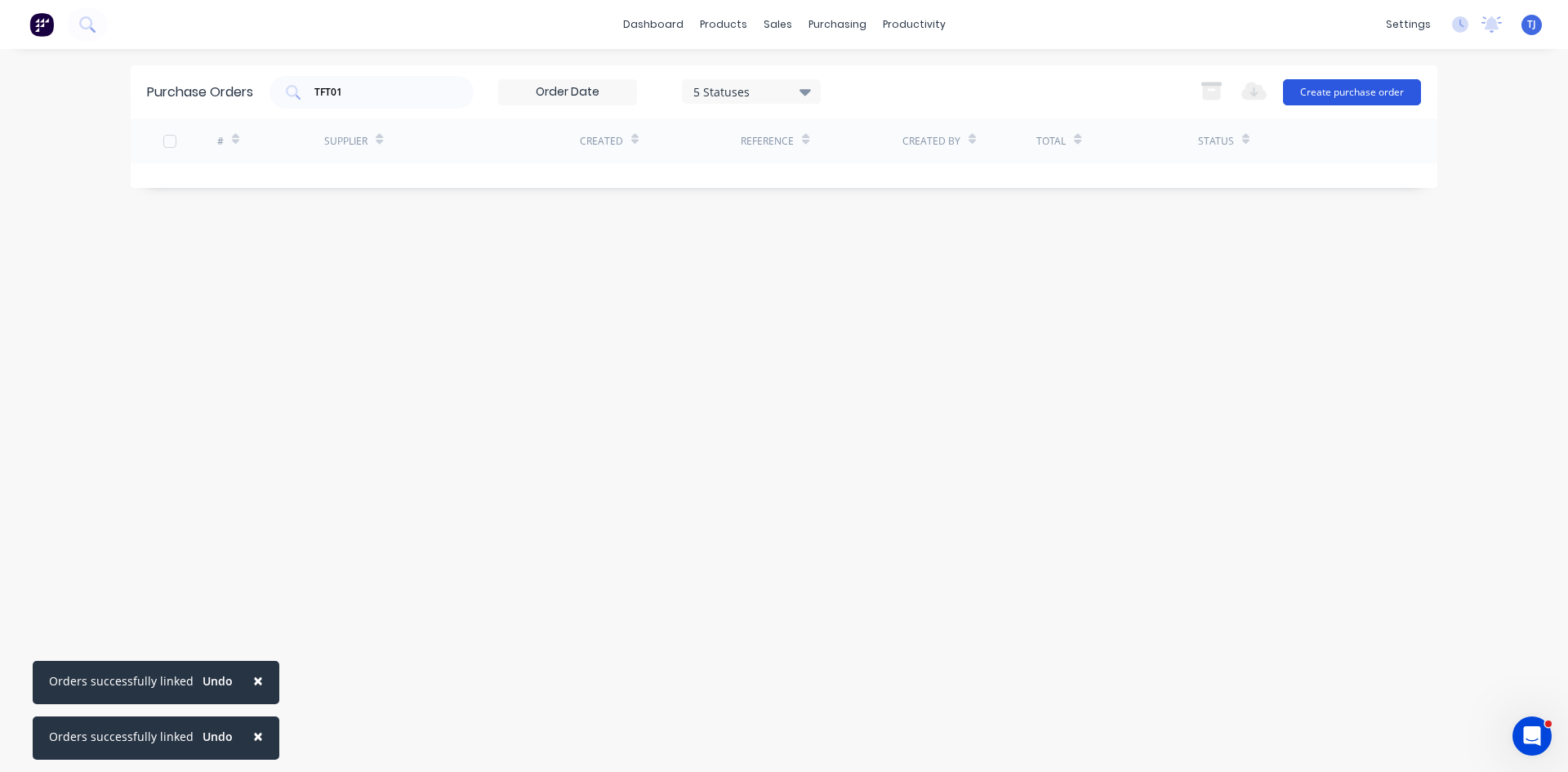
click at [1388, 95] on button "Create purchase order" at bounding box center [1352, 92] width 138 height 26
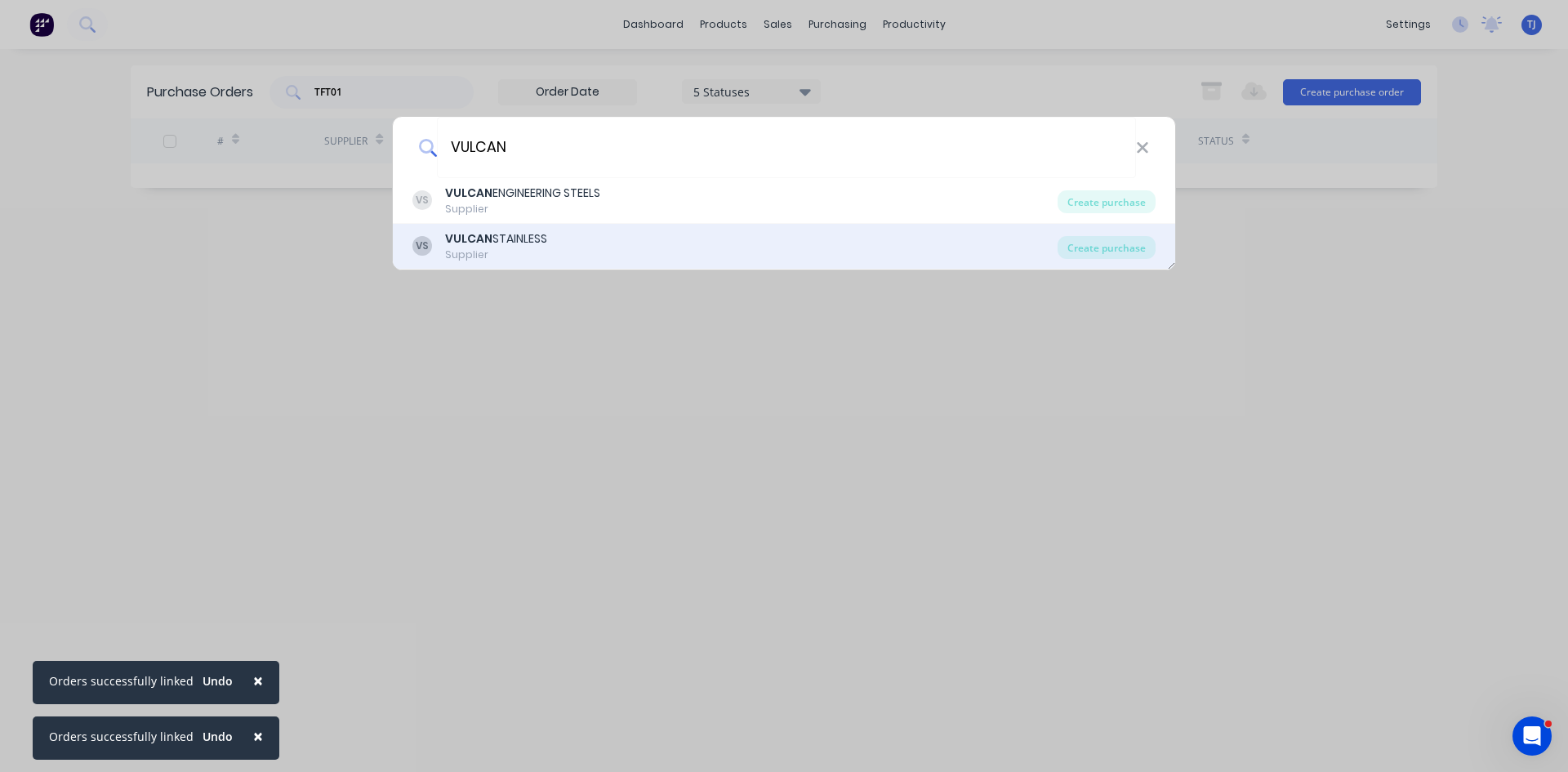
type input "VULCAN"
click at [496, 251] on div "Supplier" at bounding box center [496, 254] width 102 height 15
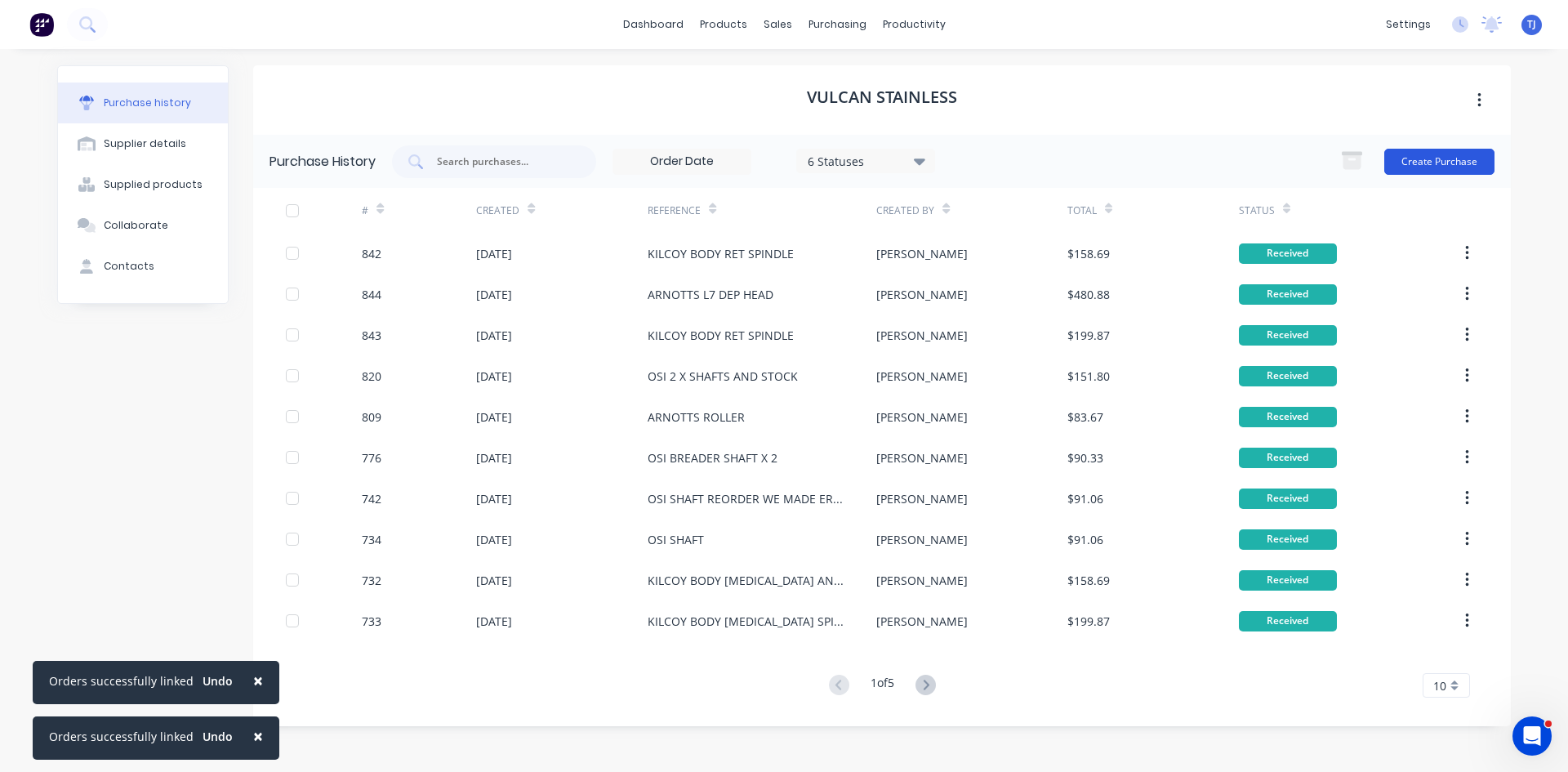
click at [1469, 164] on button "Create Purchase" at bounding box center [1439, 161] width 110 height 26
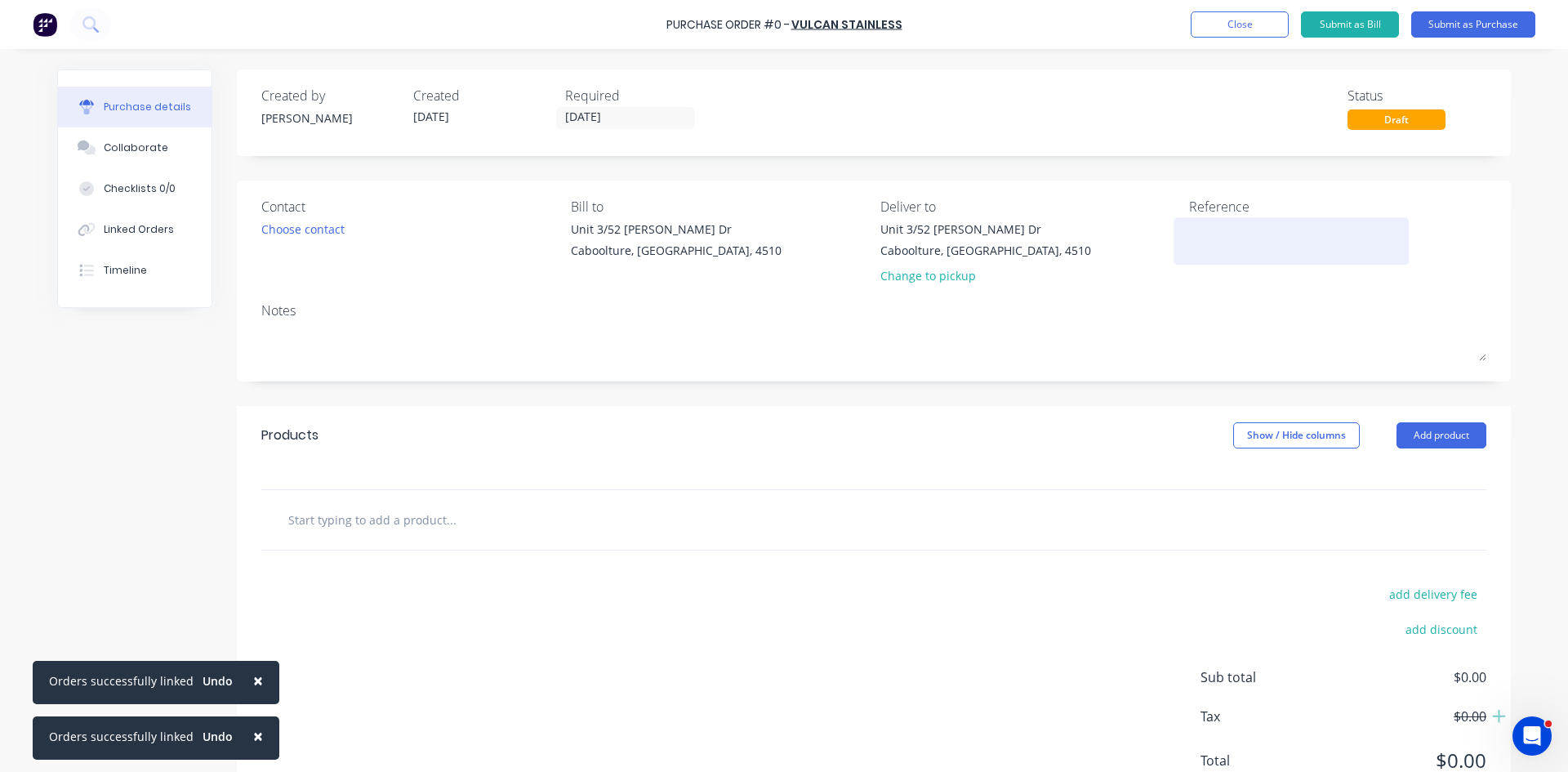
click at [1189, 247] on textarea at bounding box center [1291, 239] width 204 height 37
type textarea "[PERSON_NAME]"
type textarea "x"
type textarea "ARNOTTS KINGSTON D"
type textarea "x"
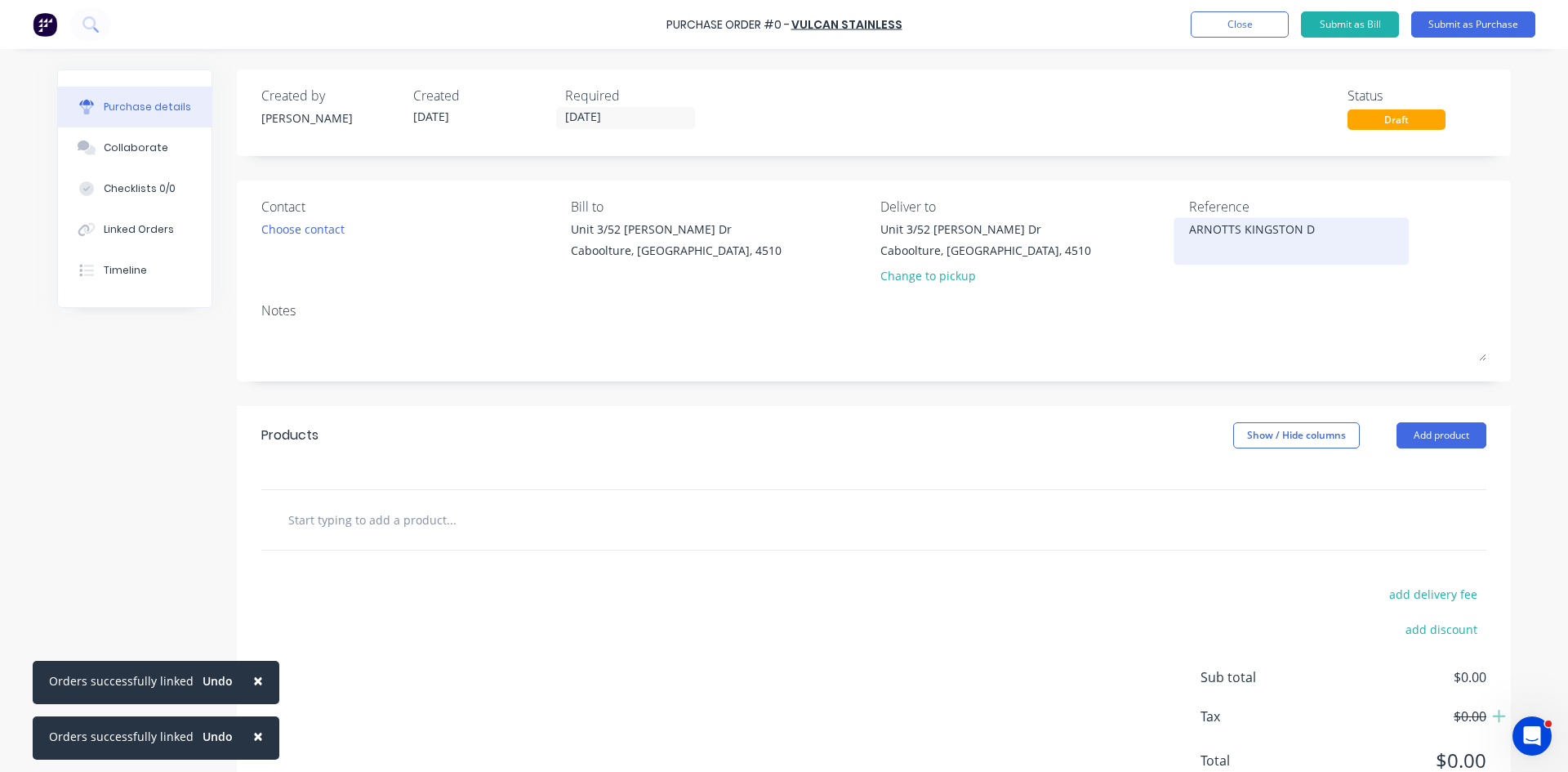
type textarea "[PERSON_NAME] DE"
type textarea "x"
type textarea "ARNOTTS KINGSTON DEP"
type textarea "x"
type textarea "ARNOTTS KINGSTON DEP"
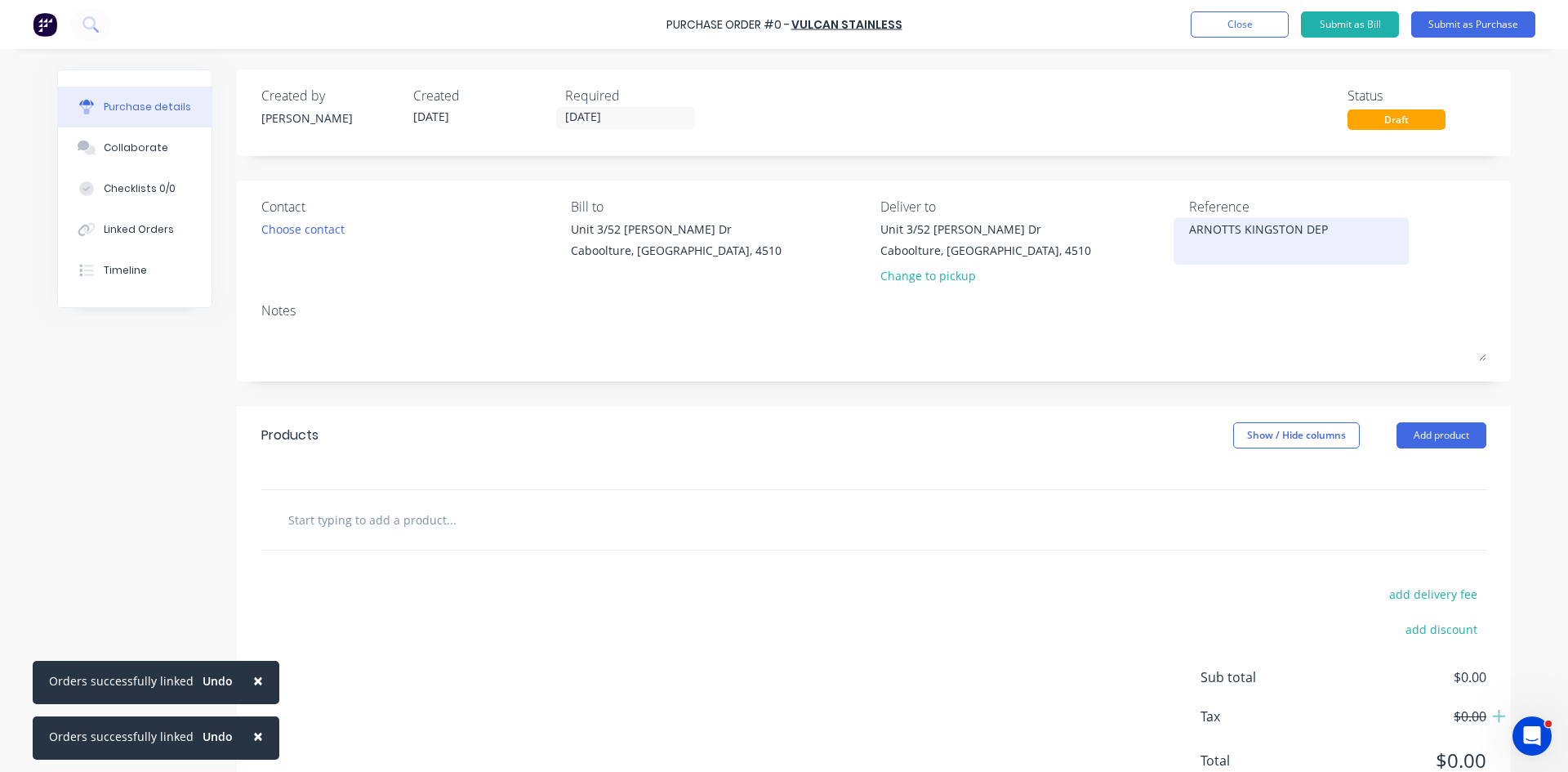
type textarea "x"
type textarea "ARNOTTS KINGSTON DEP H"
type textarea "x"
type textarea "[PERSON_NAME] DEP HE"
type textarea "x"
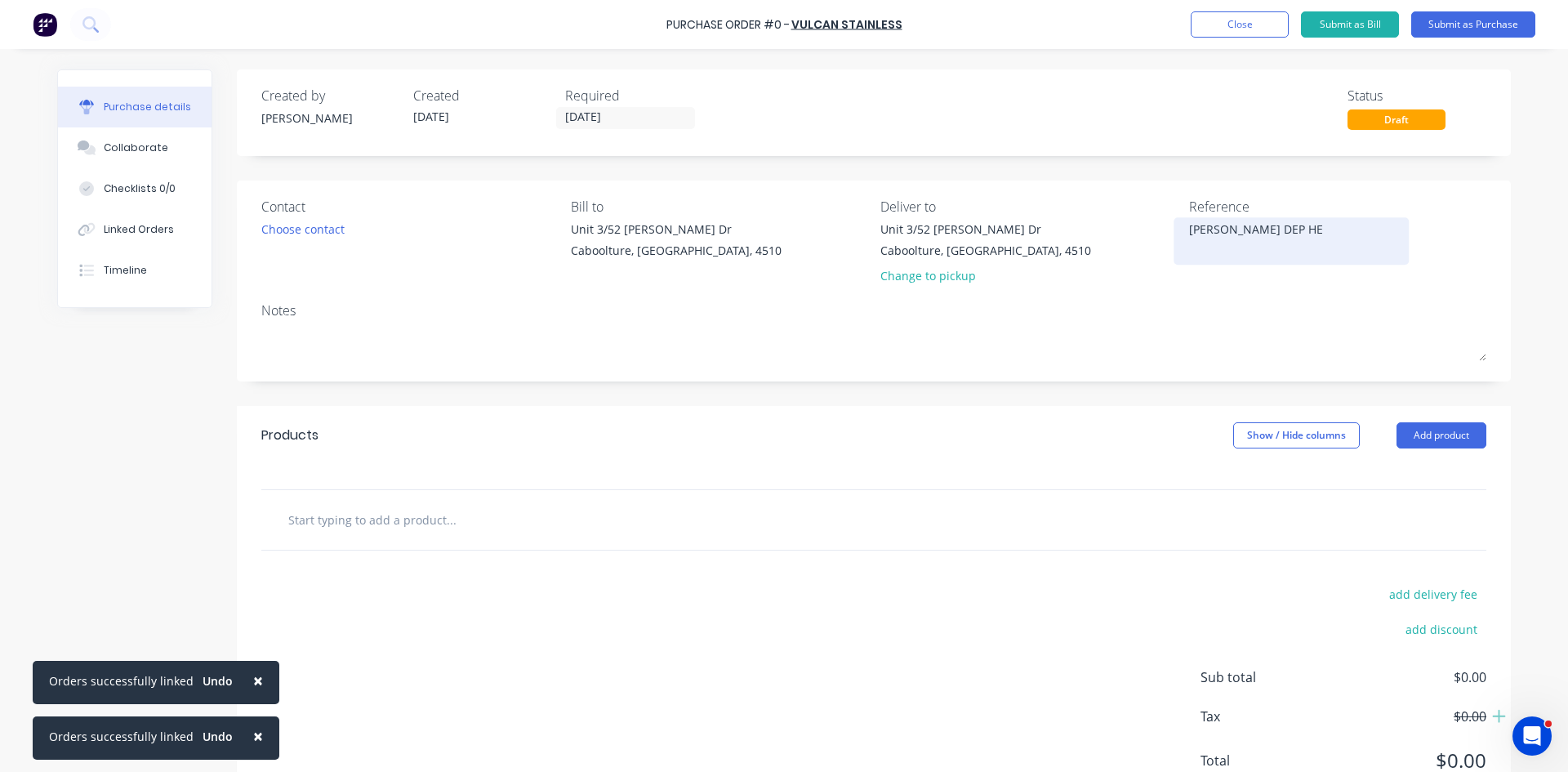
type textarea "[PERSON_NAME] DEP HEA"
type textarea "x"
type textarea "[PERSON_NAME] DEP HEAD"
type textarea "x"
type textarea "[PERSON_NAME] DEP HEAD"
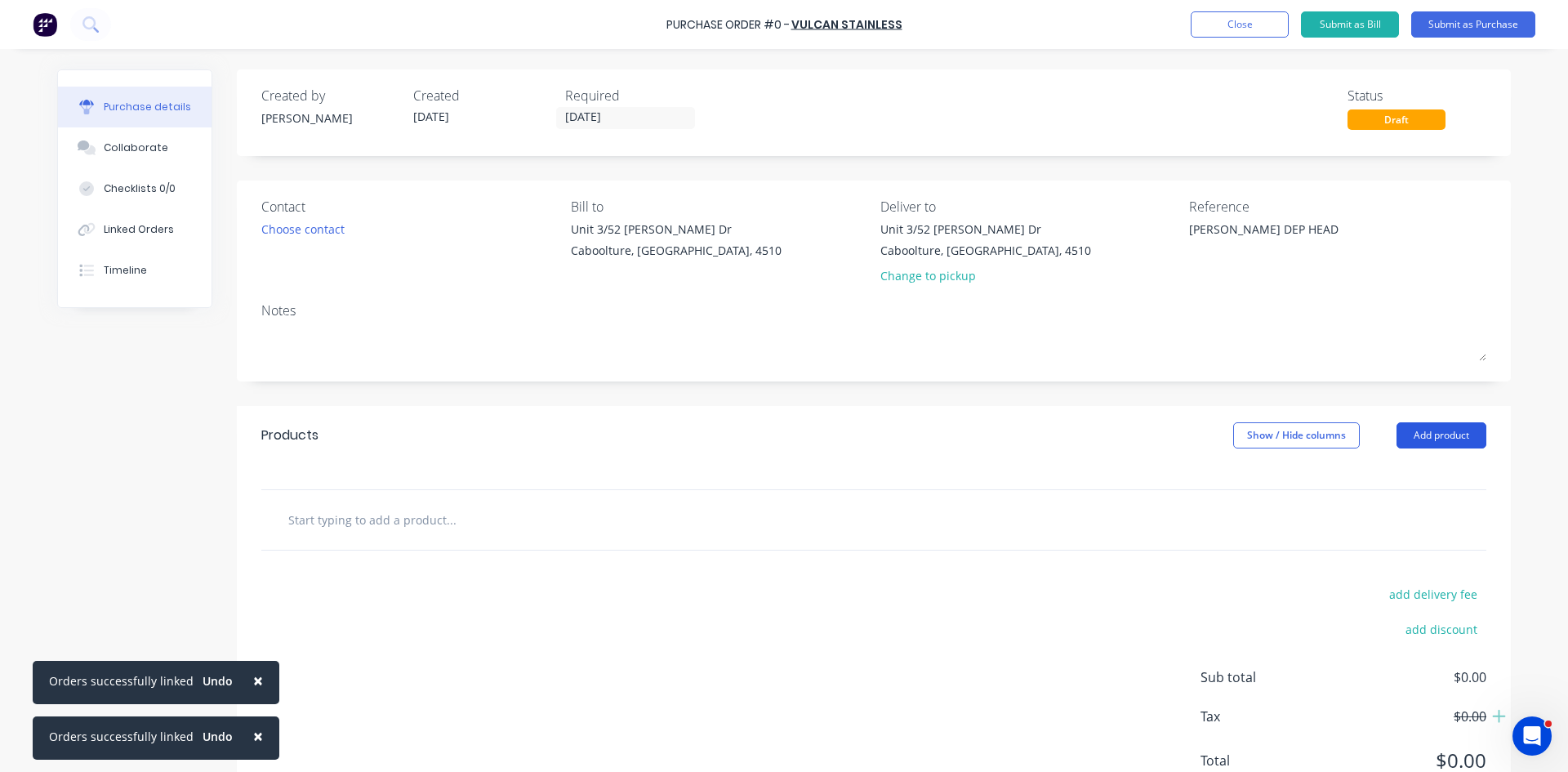
click at [1420, 429] on button "Add product" at bounding box center [1441, 435] width 90 height 26
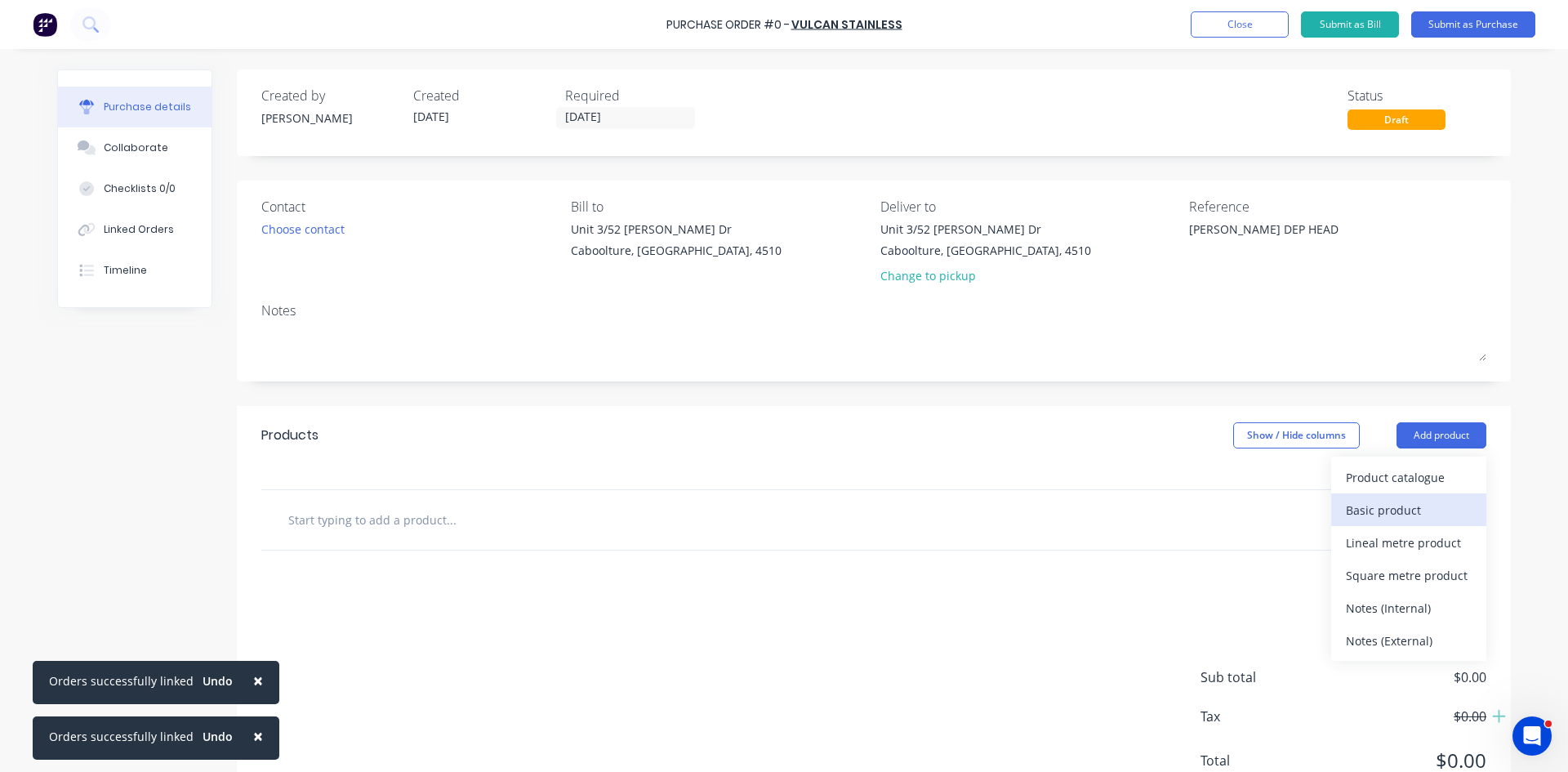
click at [1413, 504] on div "Basic product" at bounding box center [1408, 510] width 126 height 23
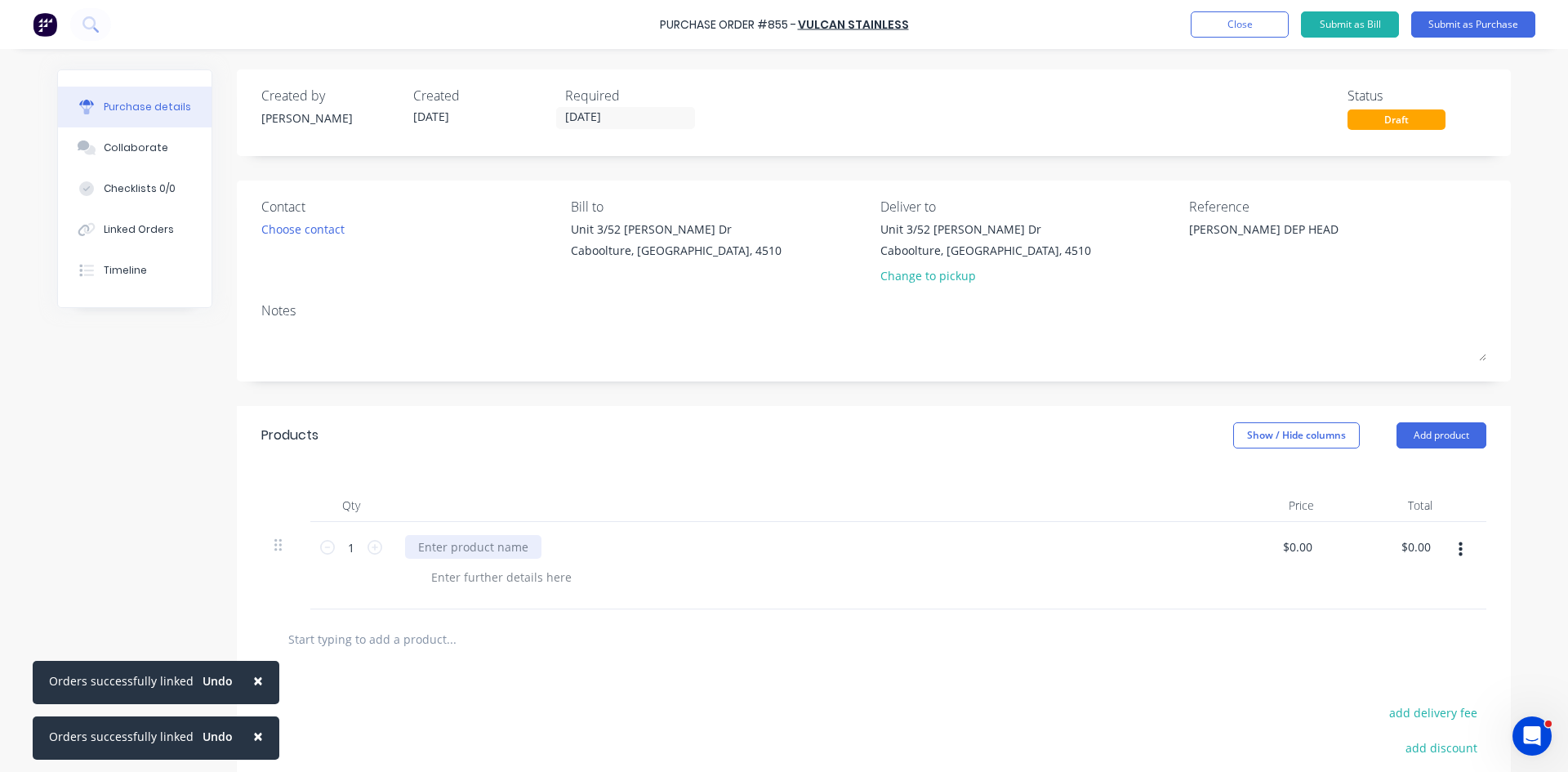
type textarea "x"
click at [464, 550] on div at bounding box center [473, 546] width 137 height 23
type textarea "x"
type input "0"
type input "58.30"
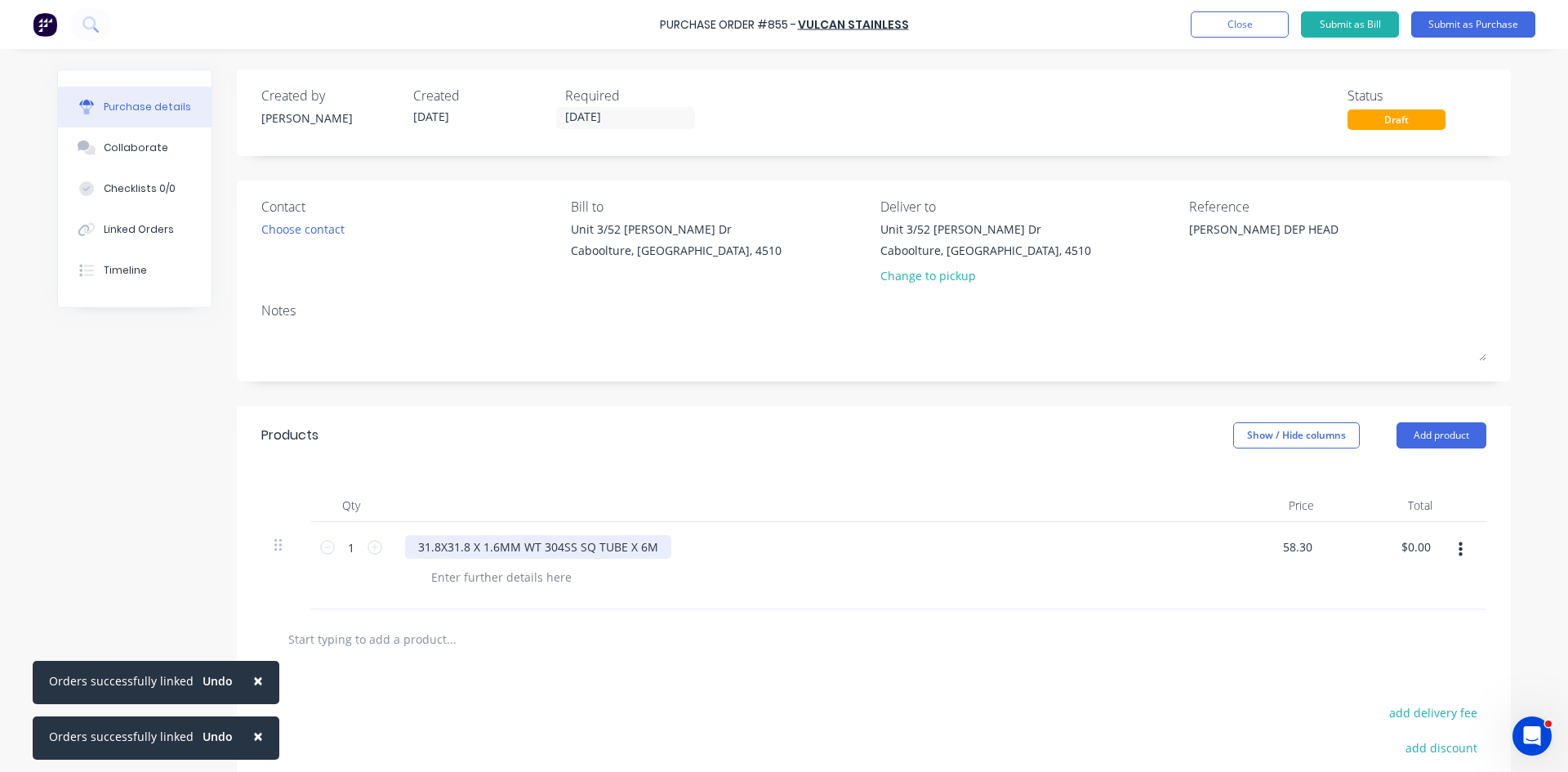
type textarea "x"
type input "$58.30"
type input "58.30"
type textarea "x"
type input "$58.30"
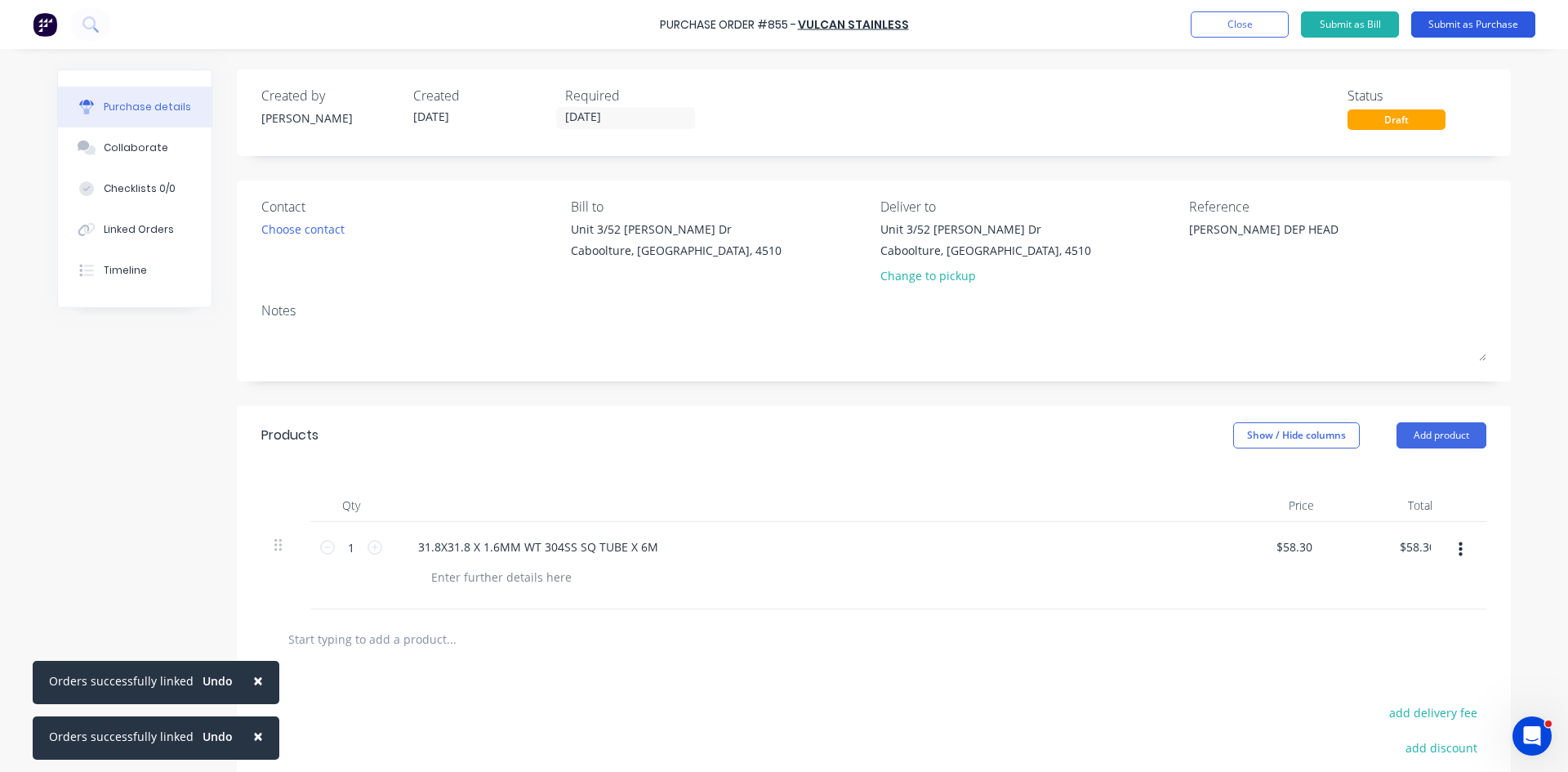
click at [1522, 26] on button "Submit as Purchase" at bounding box center [1473, 24] width 124 height 26
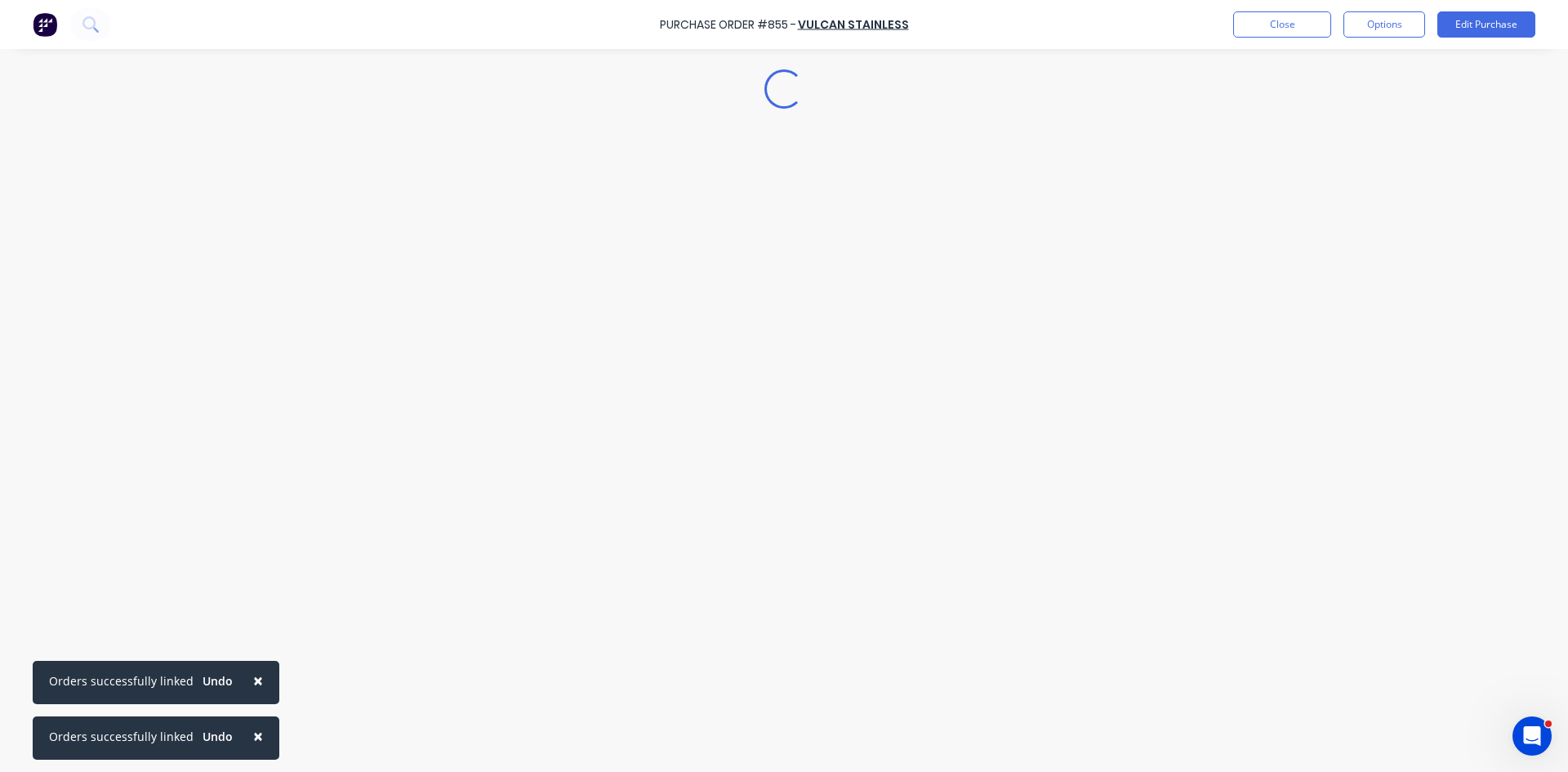
type textarea "x"
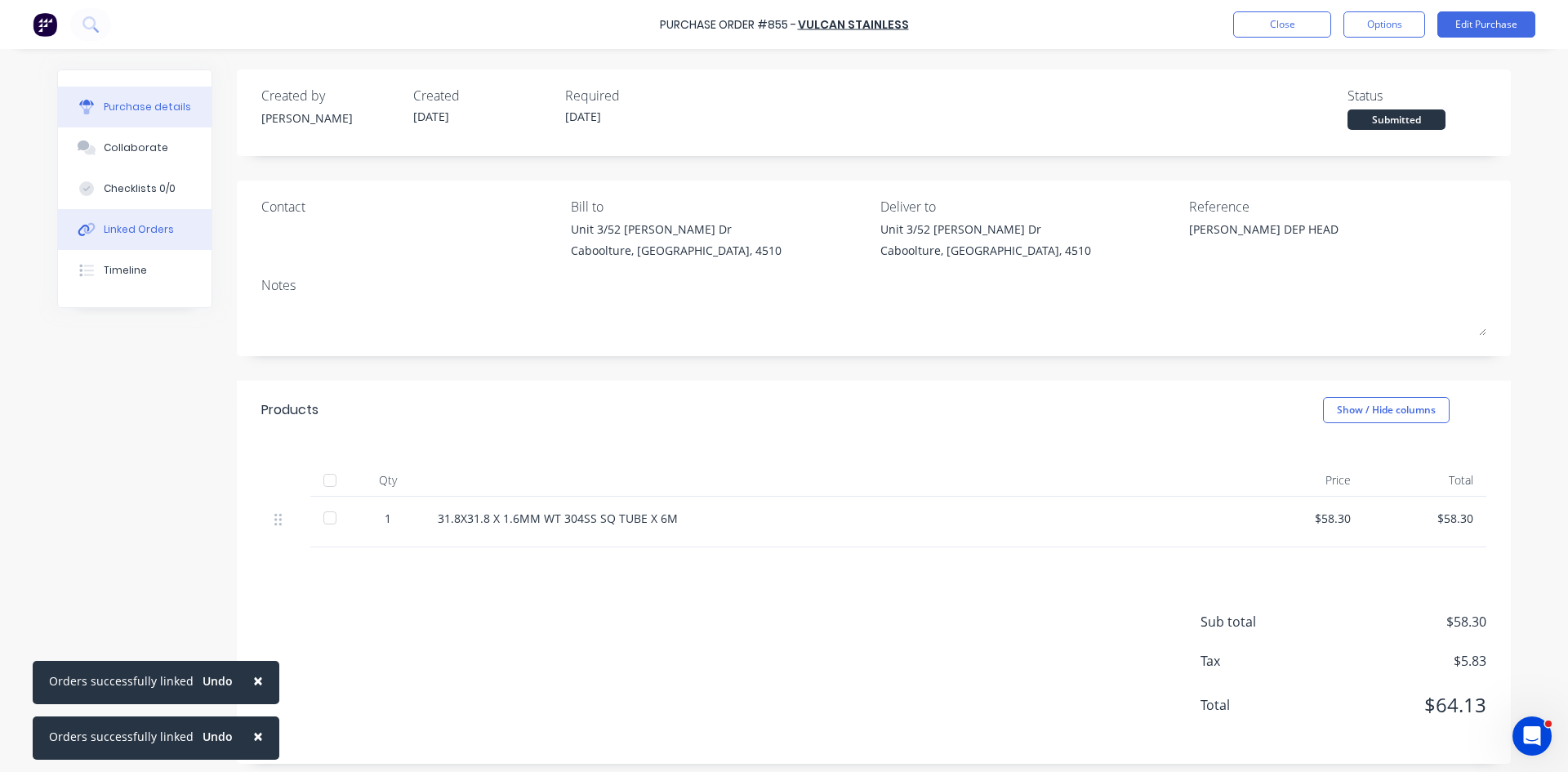
click at [120, 230] on div "Linked Orders" at bounding box center [138, 229] width 71 height 15
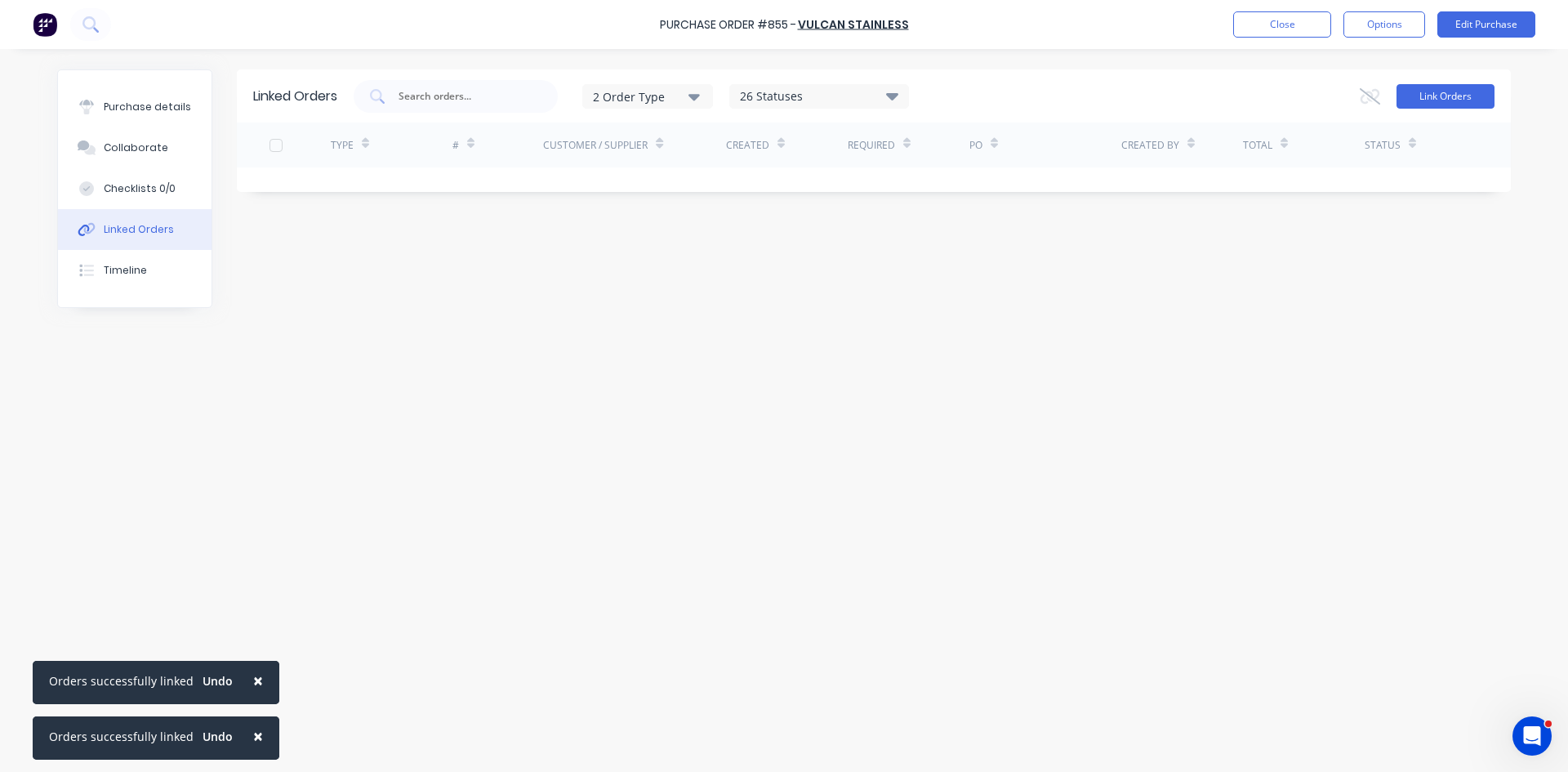
click at [1448, 98] on button "Link Orders" at bounding box center [1445, 96] width 98 height 24
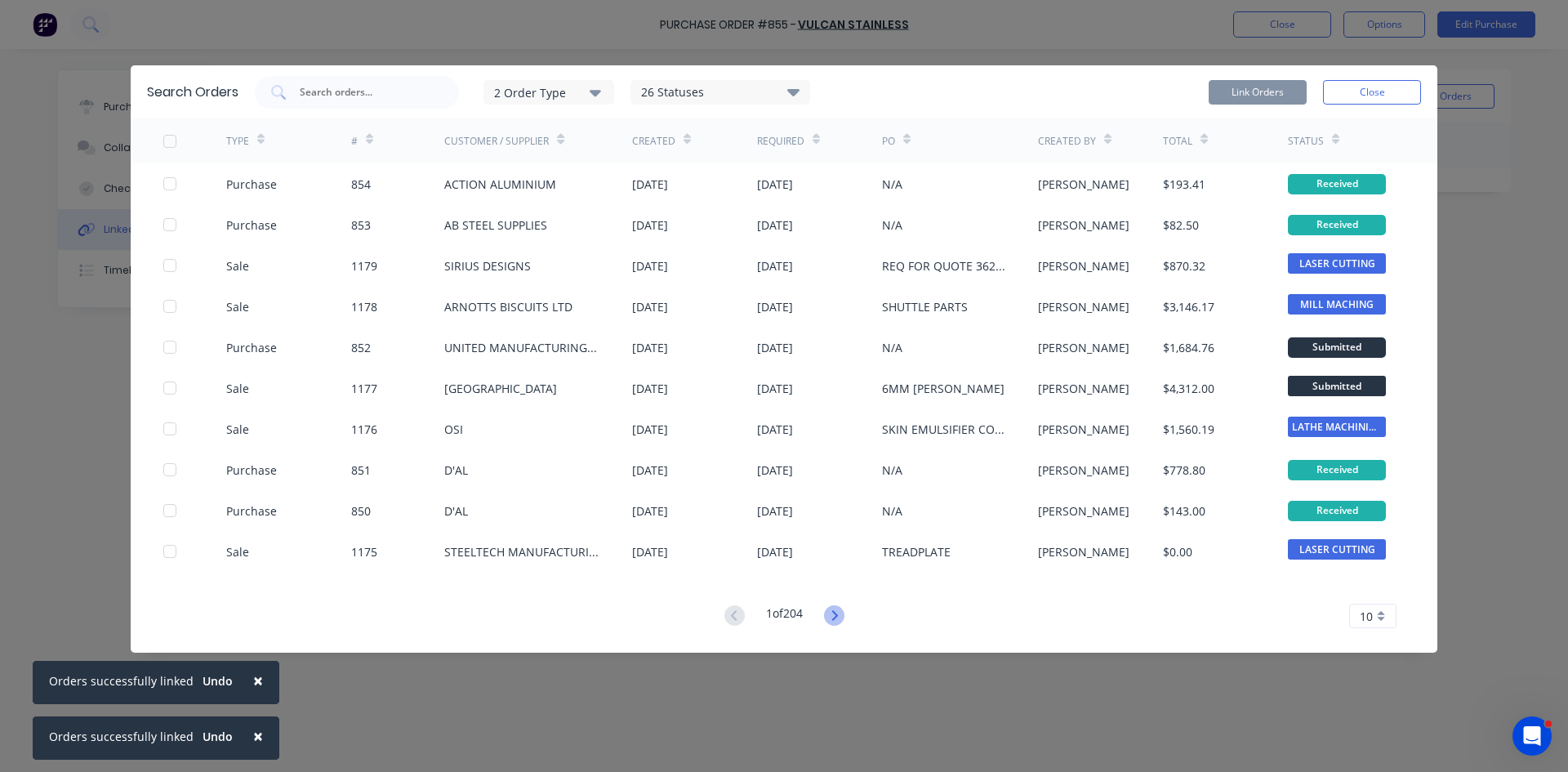
click at [834, 613] on icon at bounding box center [834, 615] width 20 height 20
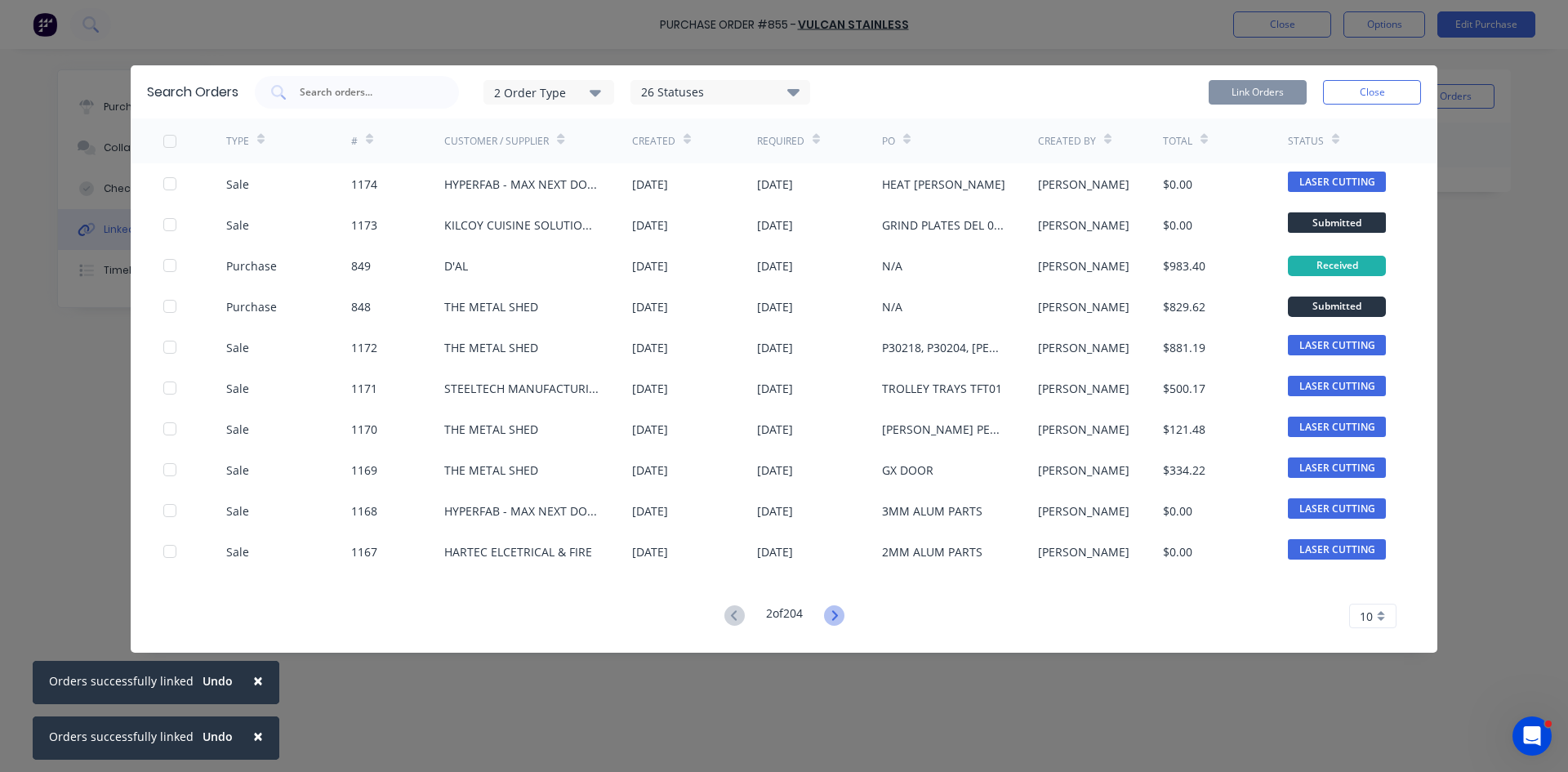
click at [833, 611] on icon at bounding box center [834, 615] width 20 height 20
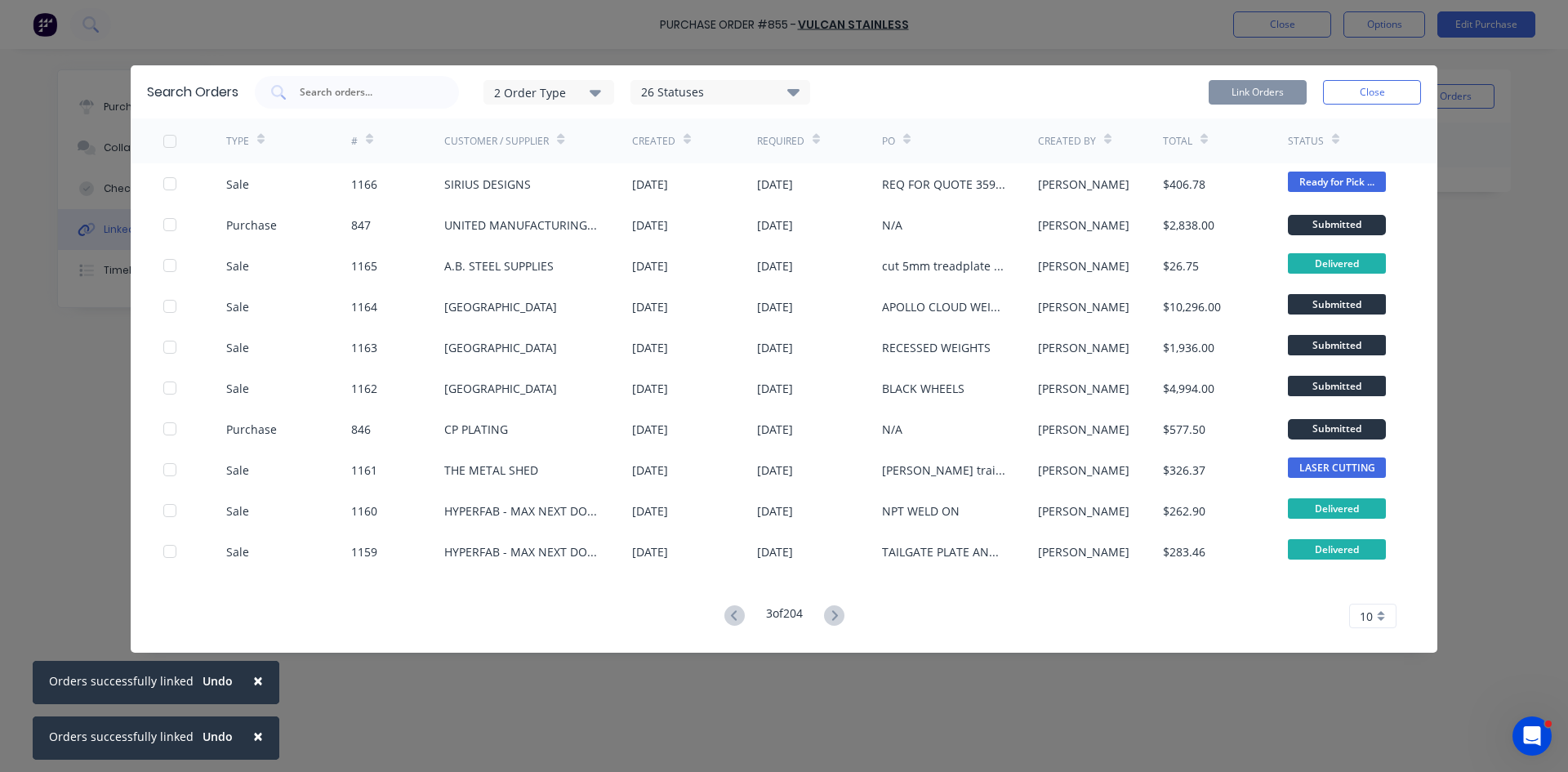
click at [833, 611] on icon at bounding box center [834, 615] width 20 height 20
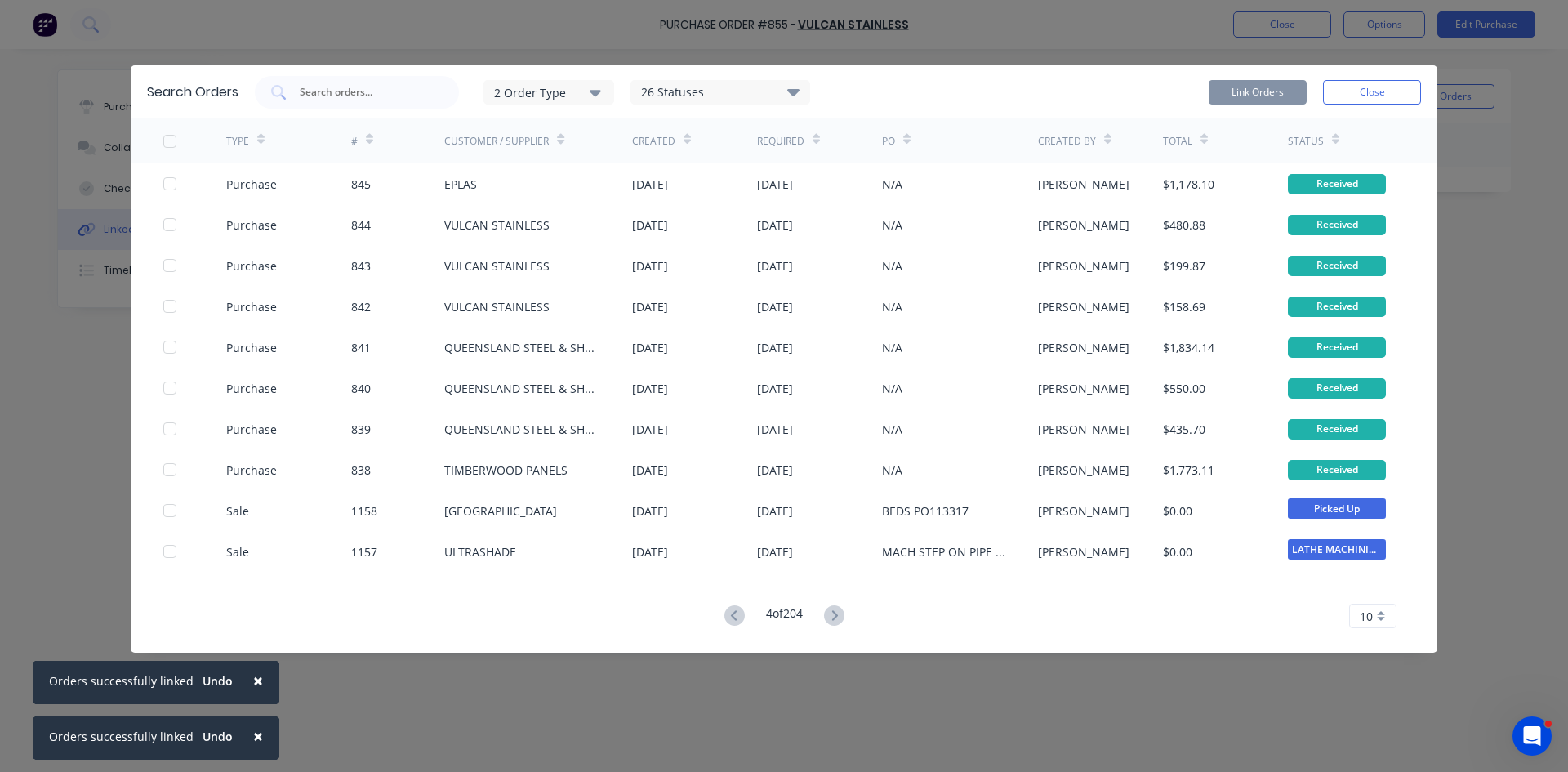
click at [833, 611] on icon at bounding box center [834, 615] width 20 height 20
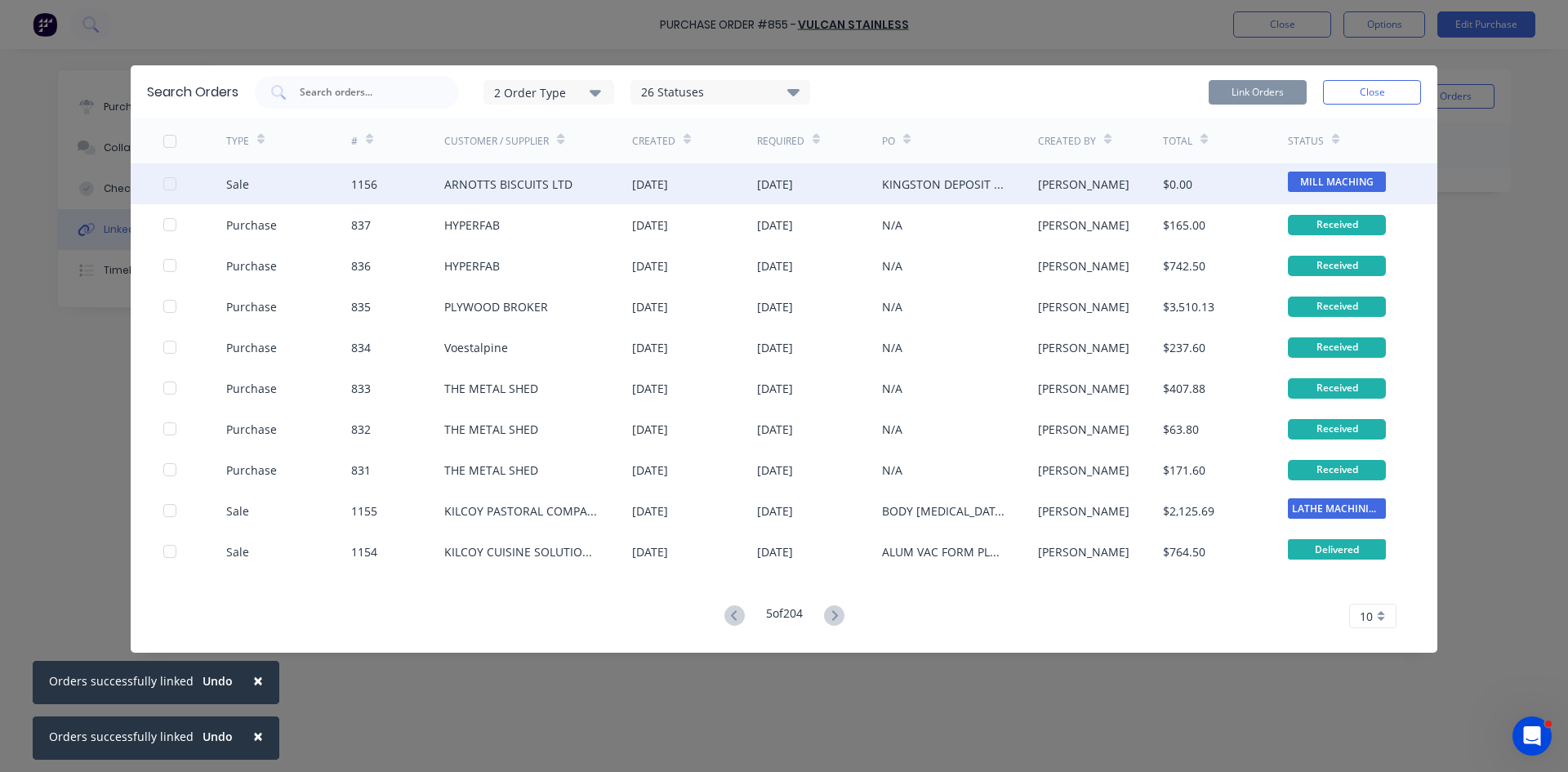
click at [174, 180] on div at bounding box center [170, 184] width 33 height 33
click at [1257, 85] on button "Link Orders" at bounding box center [1257, 92] width 98 height 24
